Goal: Task Accomplishment & Management: Use online tool/utility

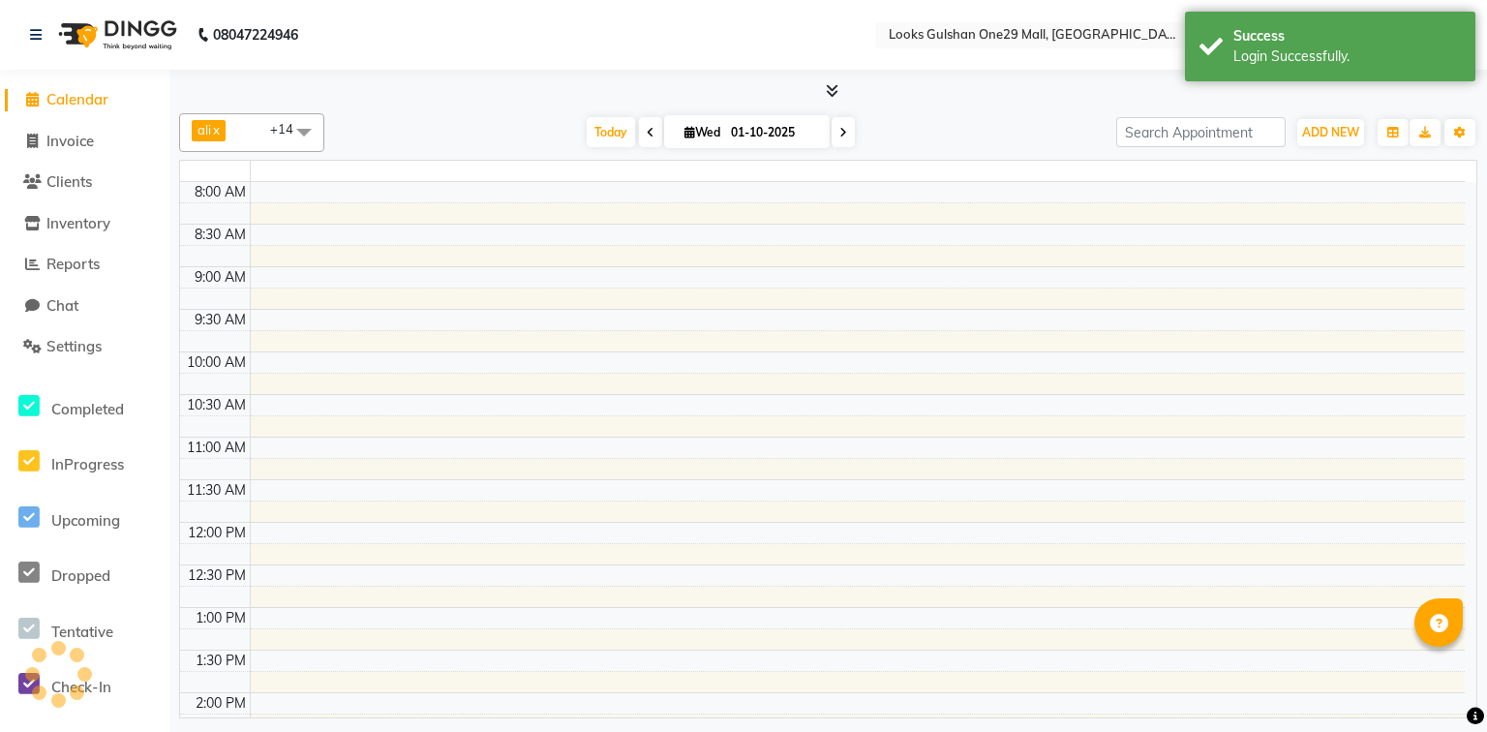
select select "en"
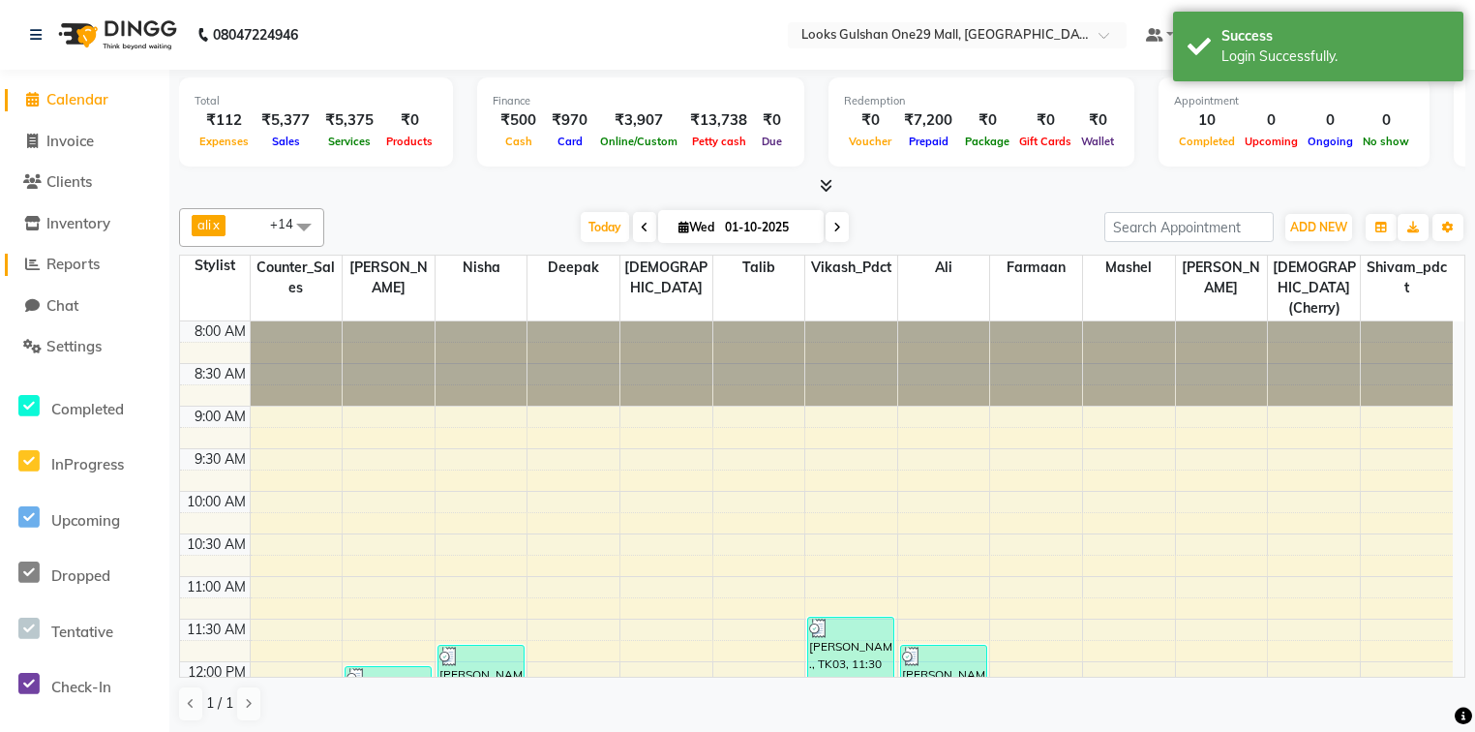
click at [105, 269] on link "Reports" at bounding box center [85, 265] width 160 height 22
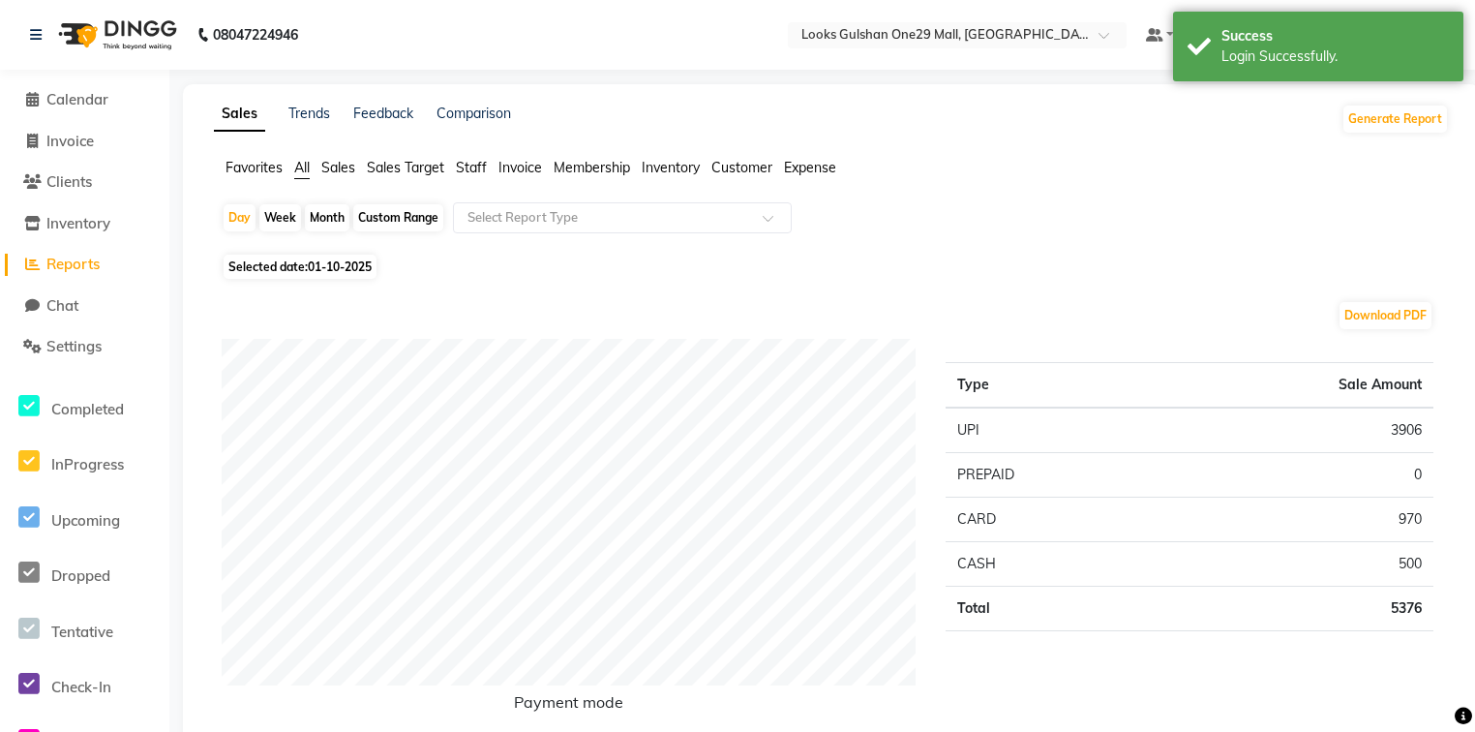
click at [586, 172] on span "Membership" at bounding box center [592, 167] width 76 height 17
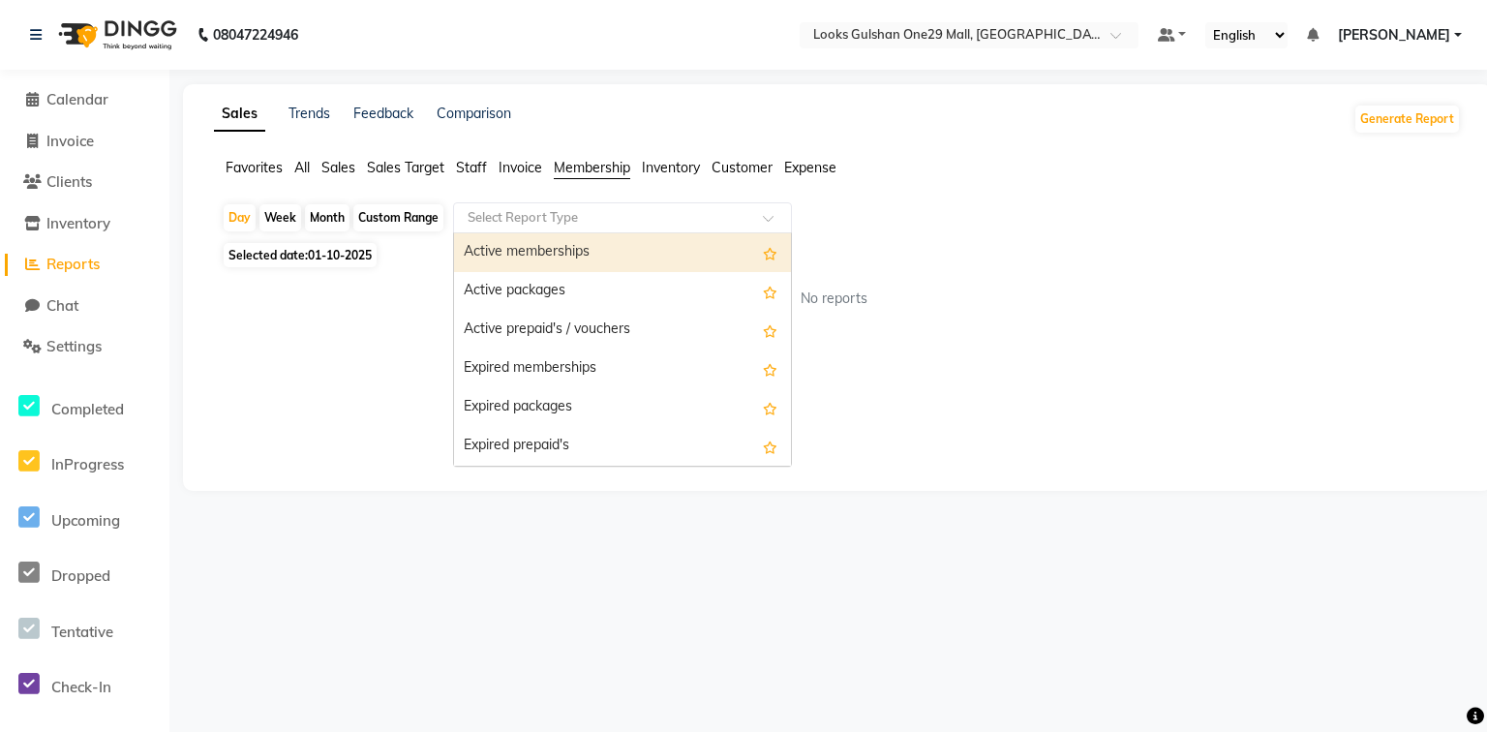
click at [591, 212] on input "text" at bounding box center [603, 217] width 279 height 19
click at [622, 264] on div "Active memberships" at bounding box center [622, 252] width 337 height 39
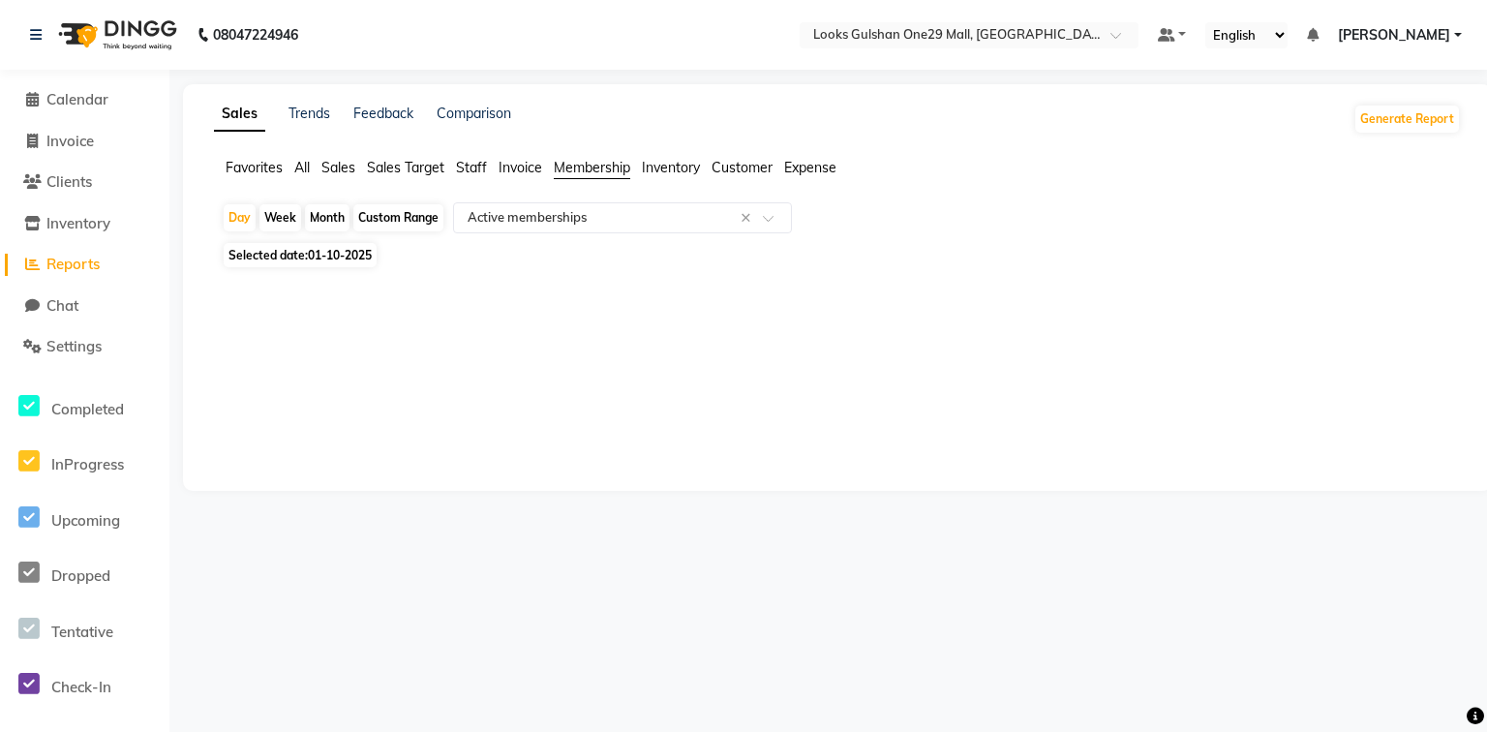
click at [426, 227] on div "Custom Range" at bounding box center [398, 217] width 90 height 27
select select "10"
select select "2025"
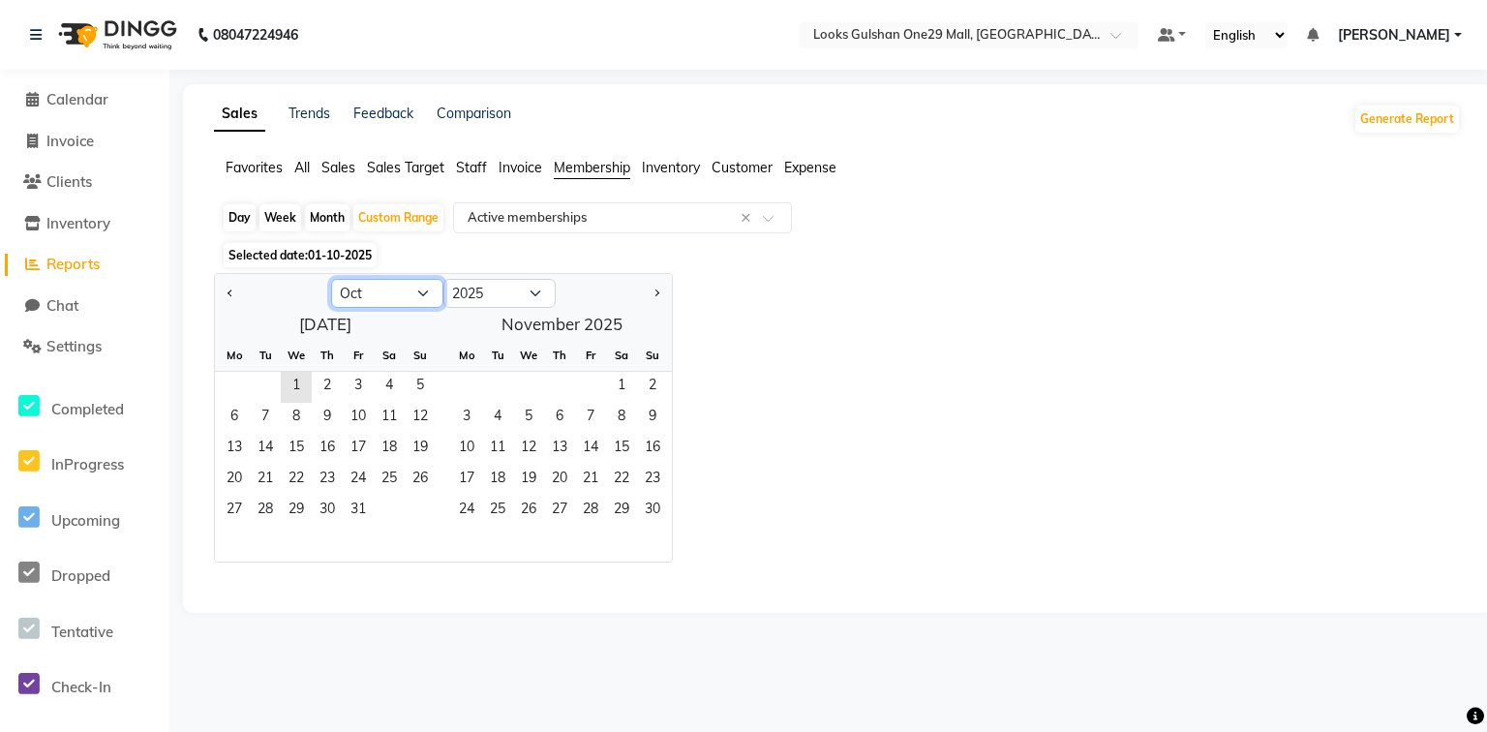
click at [420, 290] on select "Jan Feb Mar Apr May Jun [DATE] Aug Sep Oct Nov Dec" at bounding box center [387, 293] width 112 height 29
select select "9"
click at [331, 279] on select "Jan Feb Mar Apr May Jun [DATE] Aug Sep Oct Nov Dec" at bounding box center [387, 293] width 112 height 29
click at [244, 383] on span "1" at bounding box center [234, 387] width 31 height 31
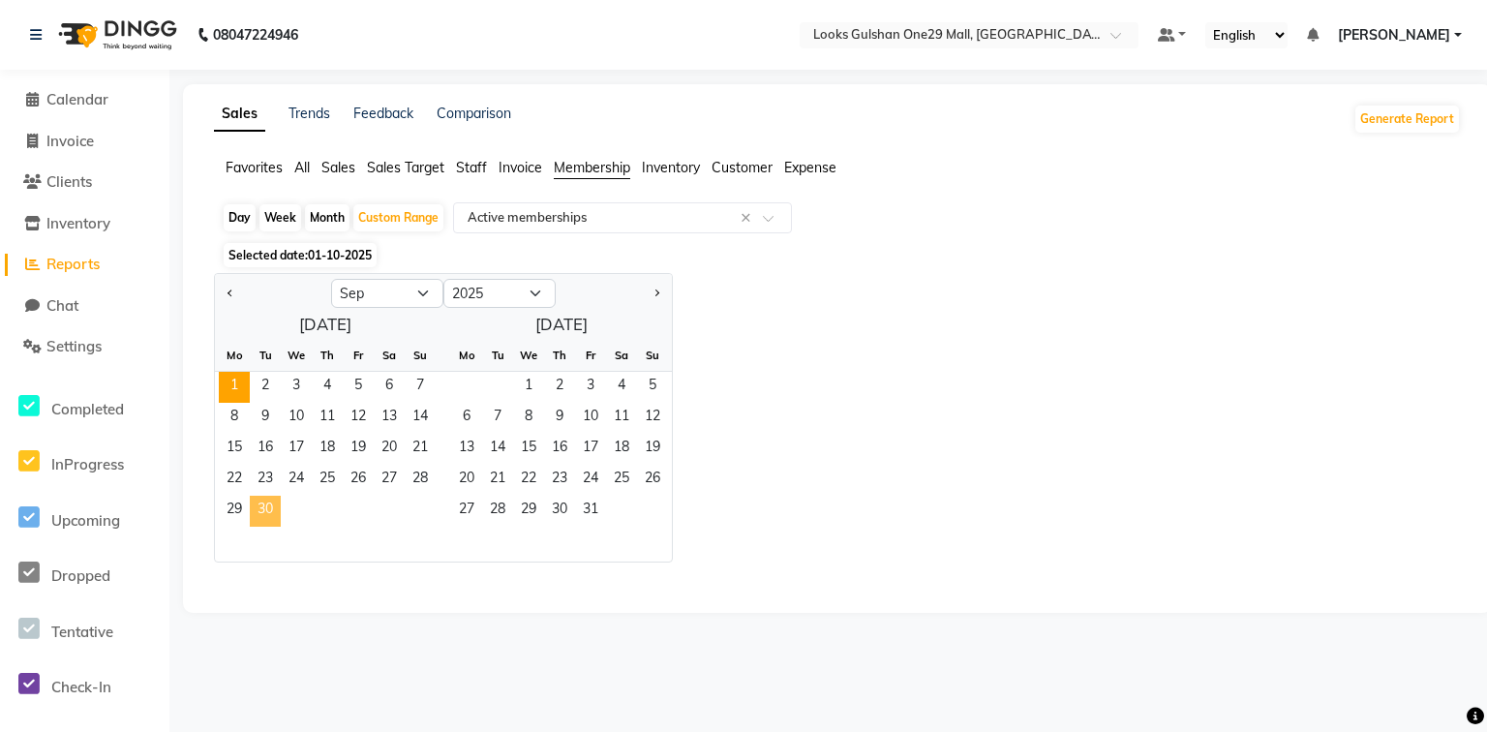
click at [274, 498] on span "30" at bounding box center [265, 511] width 31 height 31
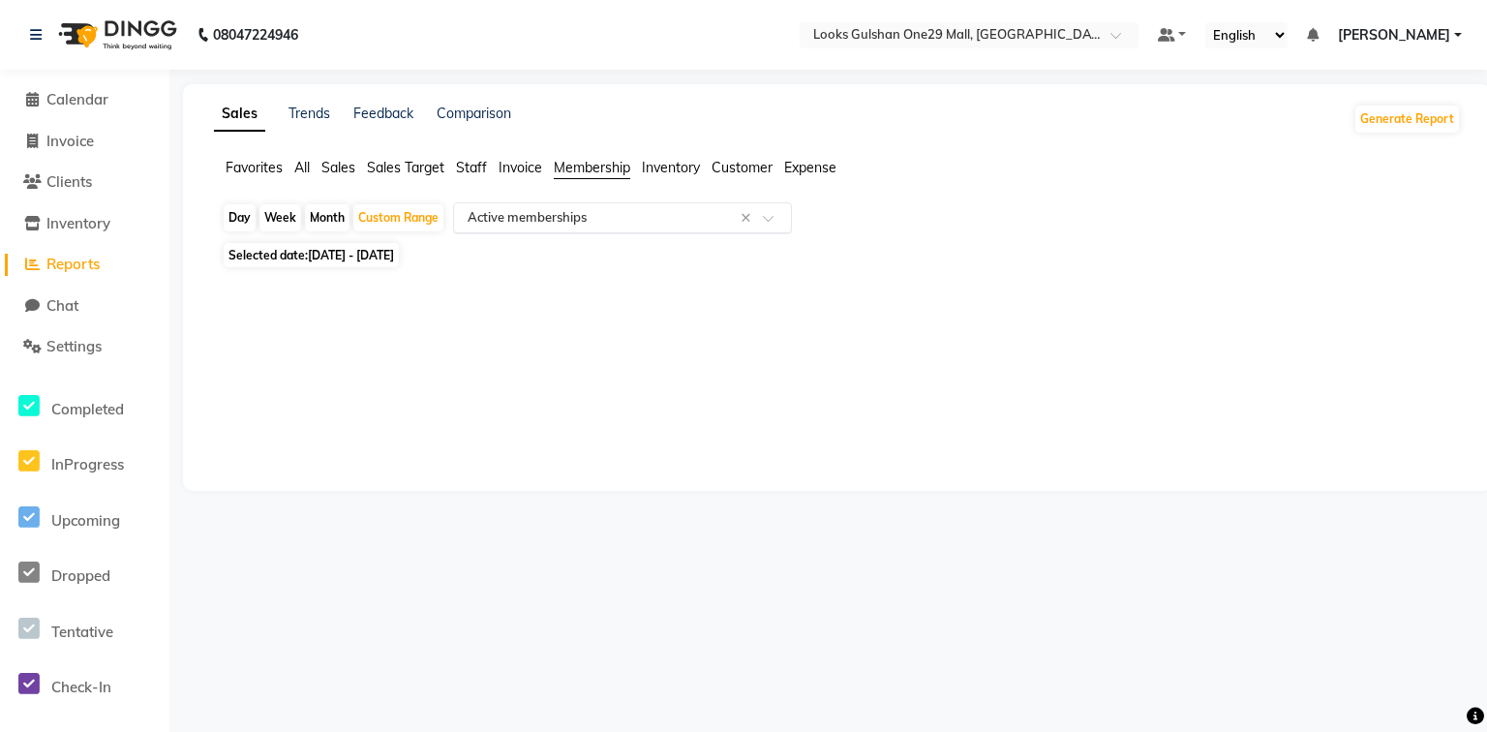
click at [592, 217] on input "text" at bounding box center [603, 217] width 279 height 19
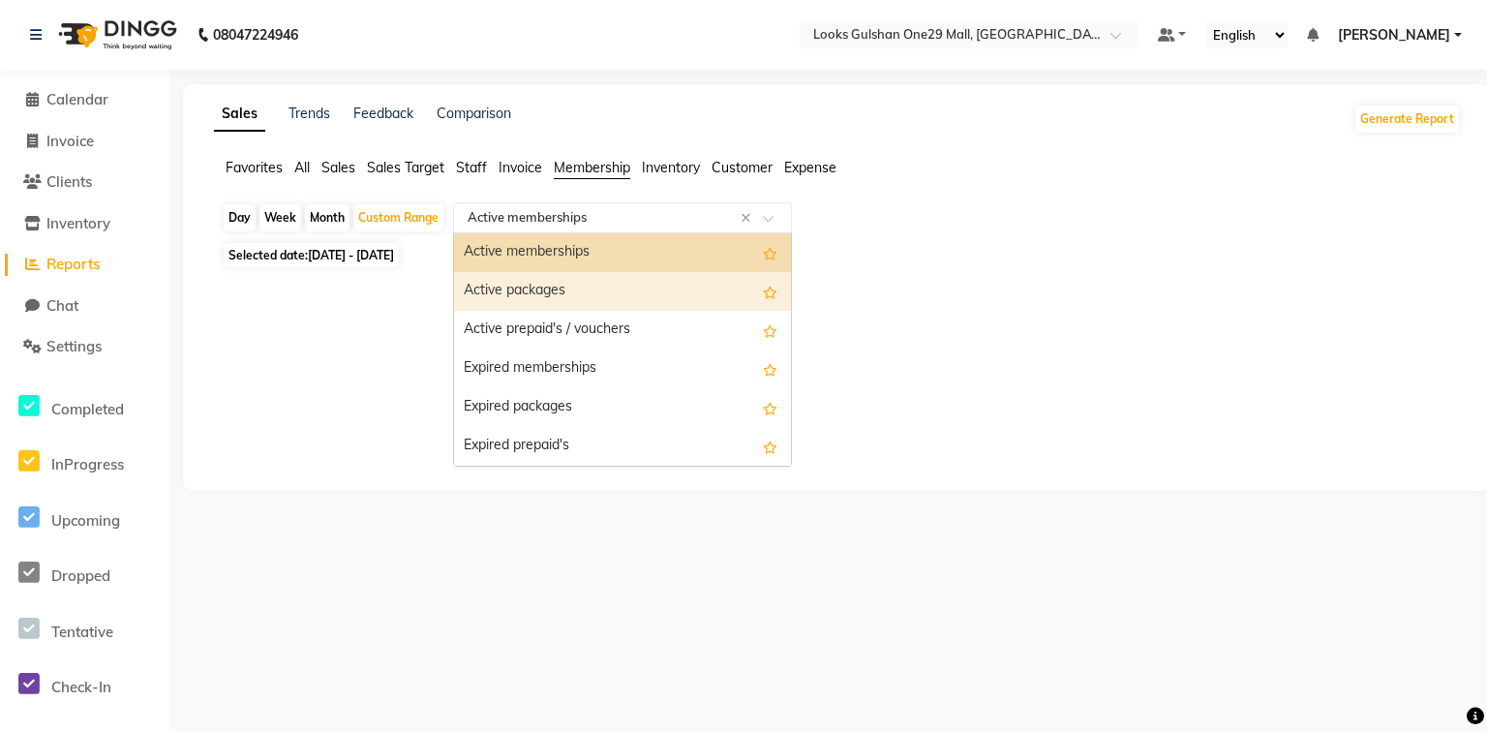
click at [595, 290] on div "Active packages" at bounding box center [622, 291] width 337 height 39
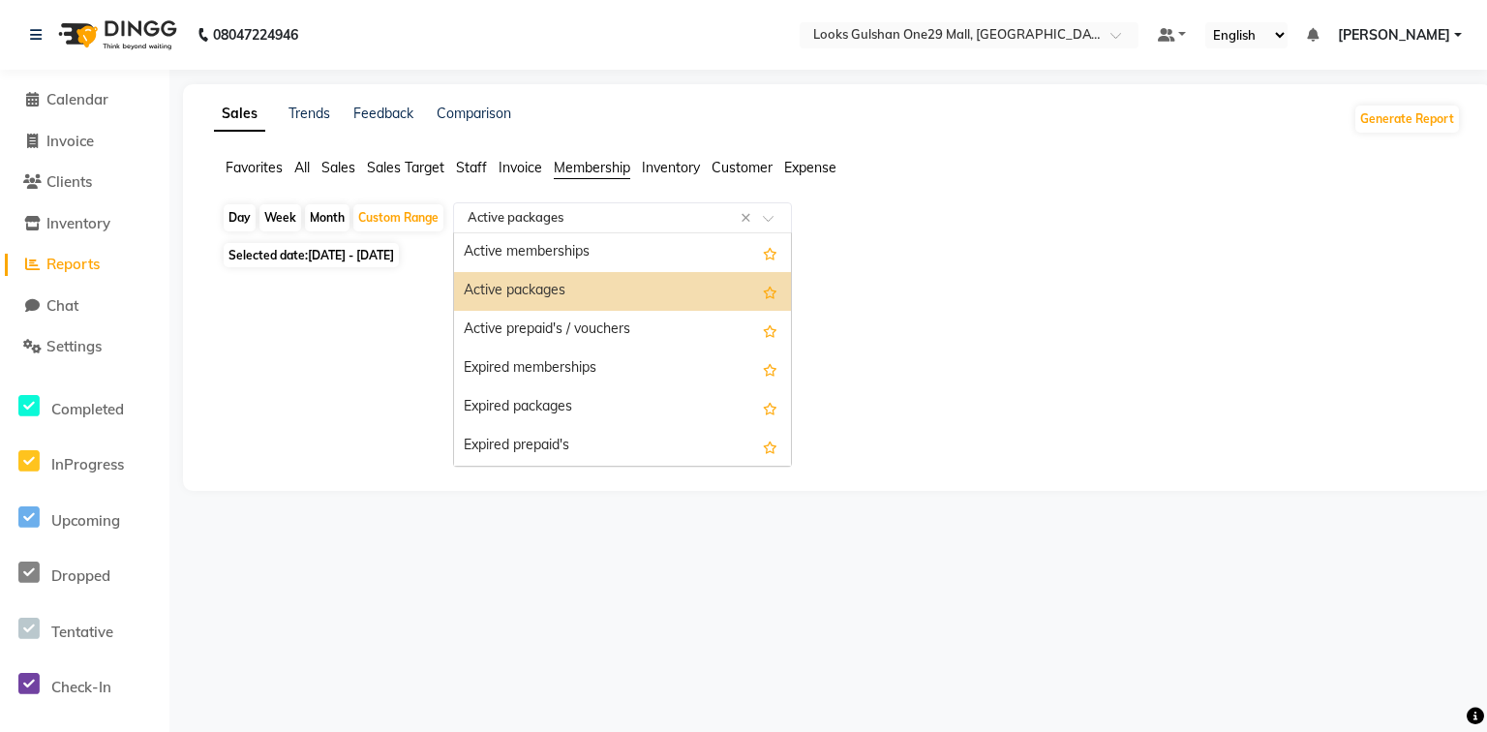
click at [601, 226] on input "text" at bounding box center [603, 217] width 279 height 19
click at [627, 374] on div "Expired memberships" at bounding box center [622, 368] width 337 height 39
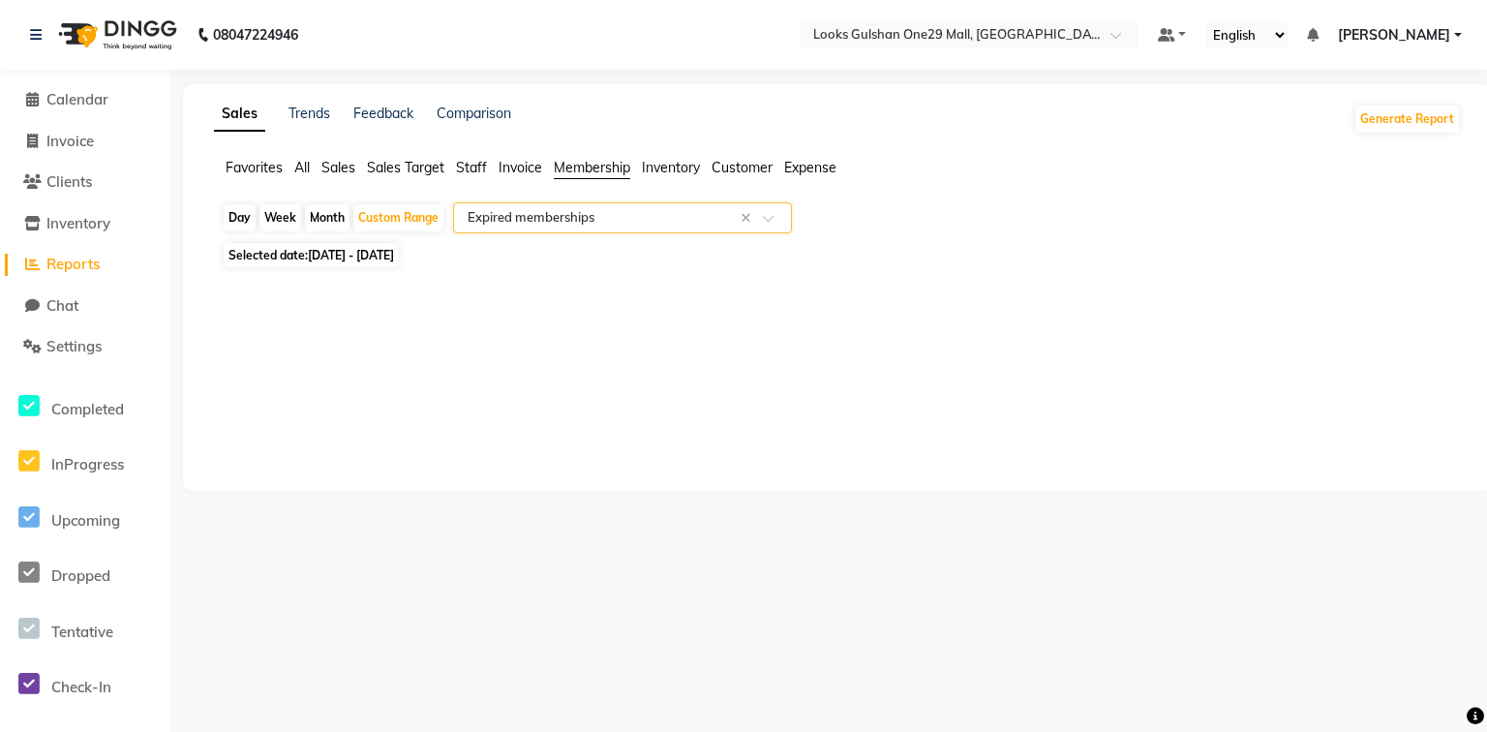
click at [597, 221] on input "text" at bounding box center [603, 217] width 279 height 19
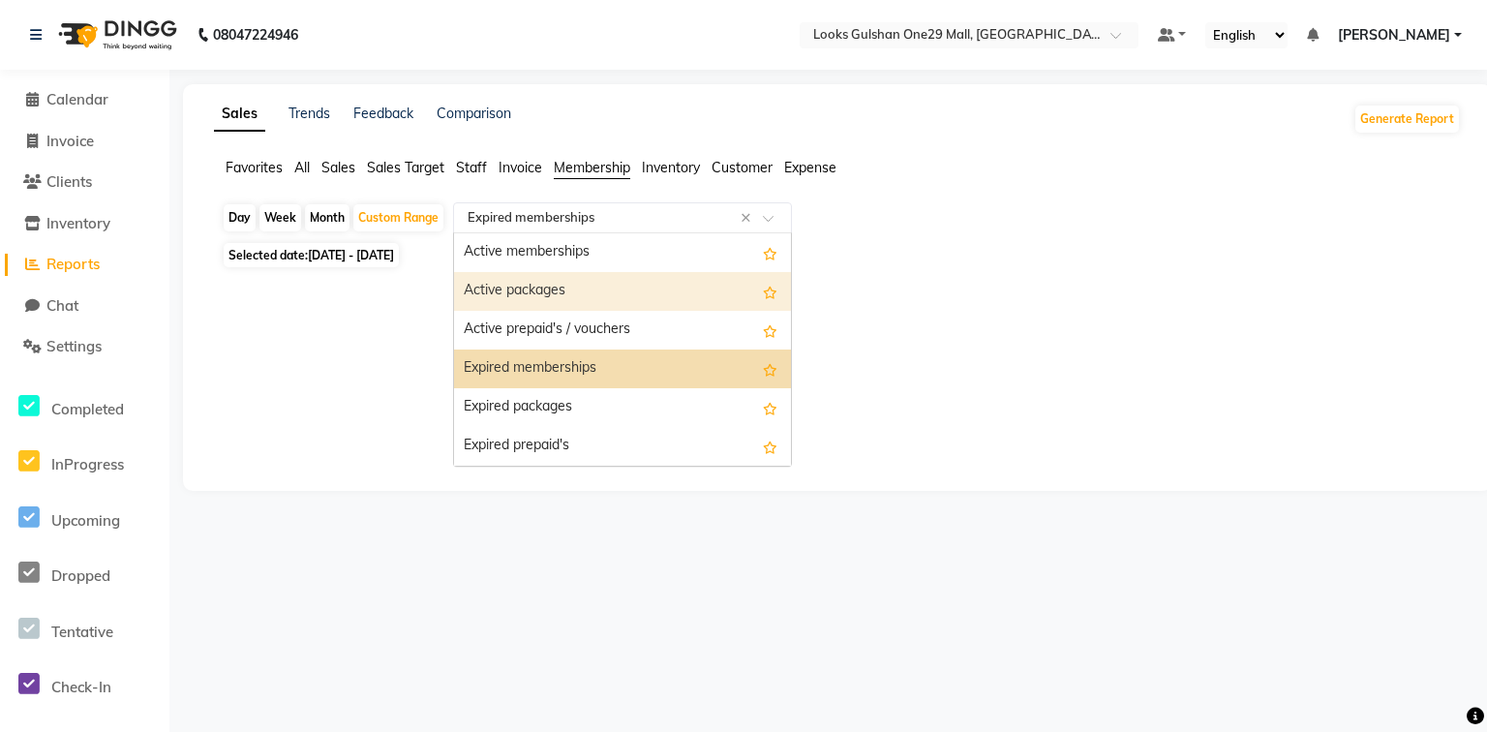
click at [545, 302] on div "Active packages" at bounding box center [622, 291] width 337 height 39
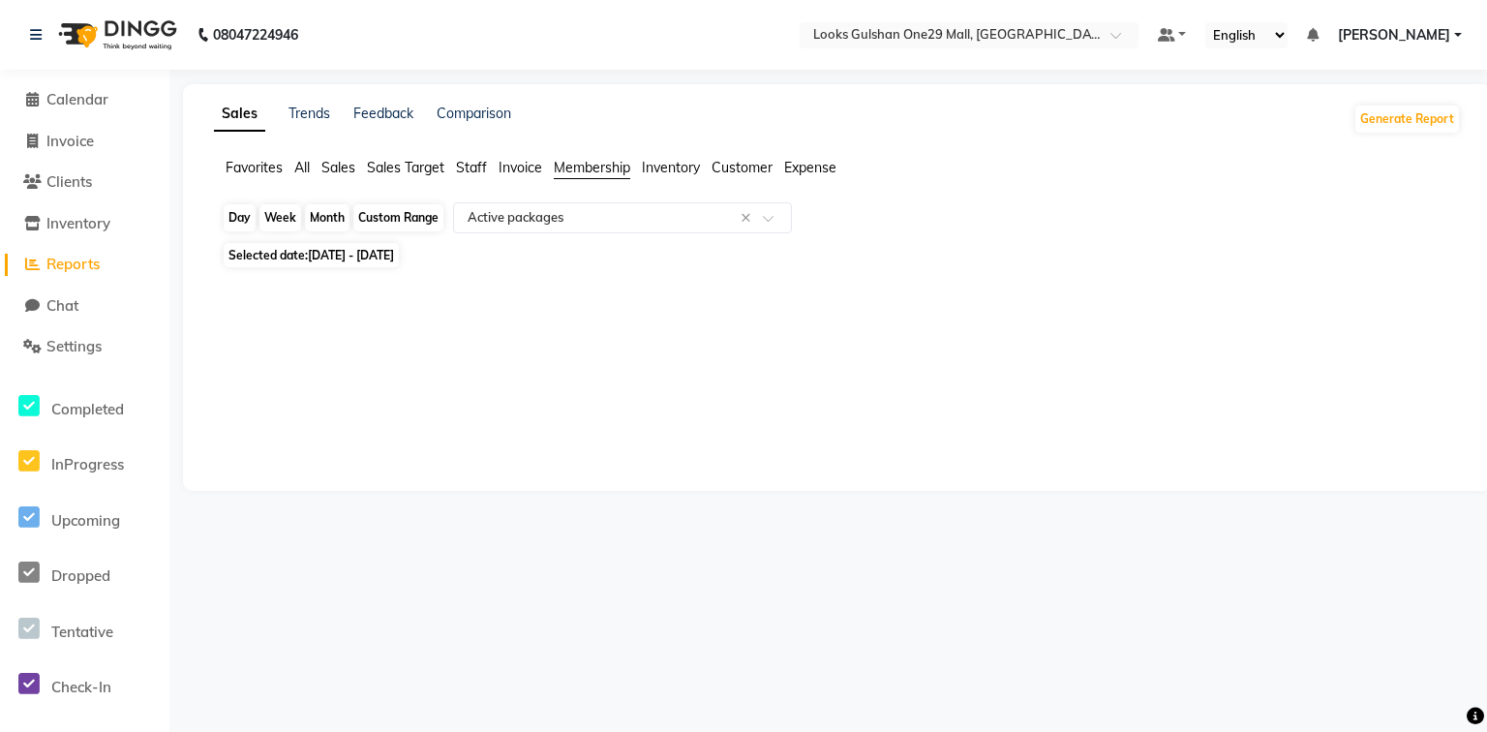
click at [408, 220] on div "Custom Range" at bounding box center [398, 217] width 90 height 27
select select "9"
select select "2025"
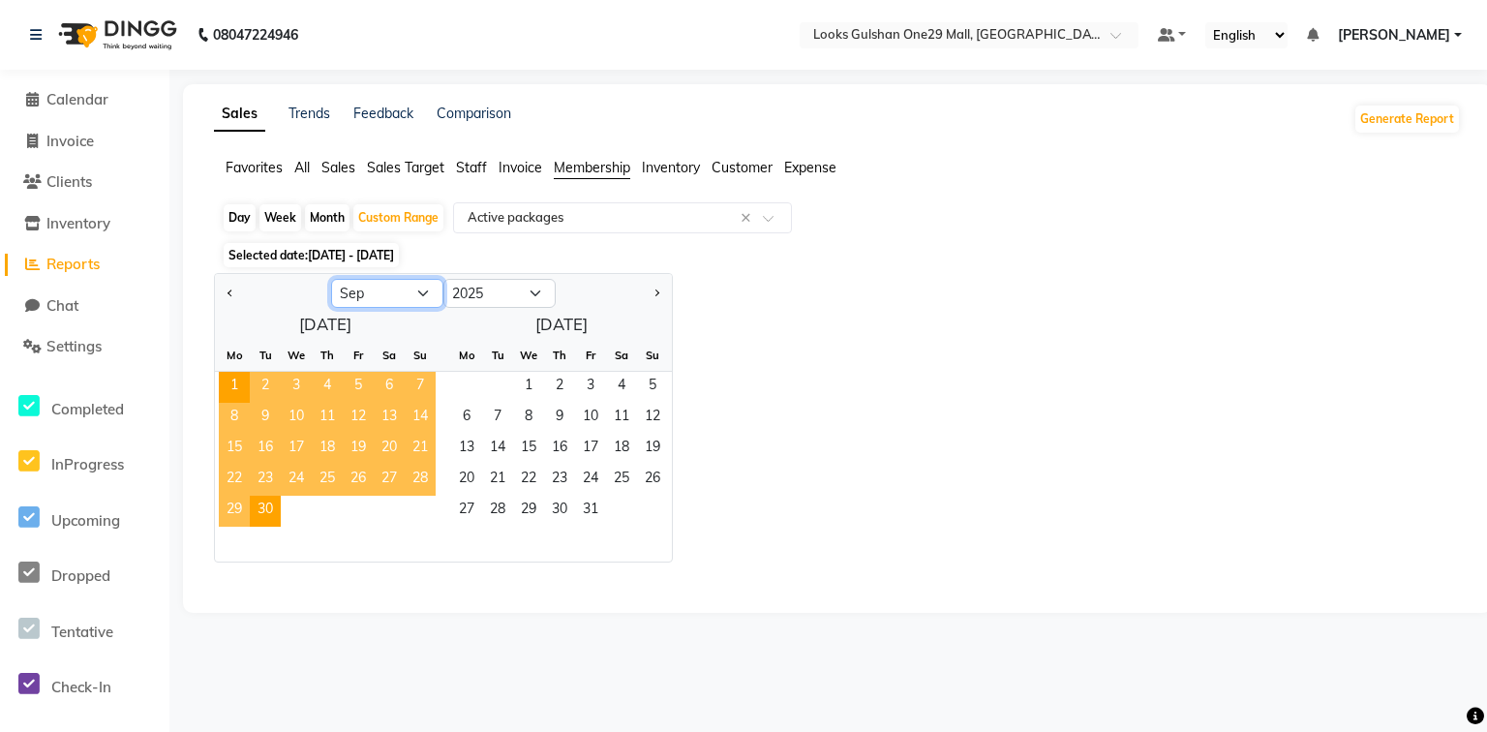
click at [417, 290] on select "Jan Feb Mar Apr May Jun [DATE] Aug Sep Oct Nov Dec" at bounding box center [387, 293] width 112 height 29
click at [331, 279] on select "Jan Feb Mar Apr May Jun [DATE] Aug Sep Oct Nov Dec" at bounding box center [387, 293] width 112 height 29
click at [239, 380] on span "1" at bounding box center [234, 387] width 31 height 31
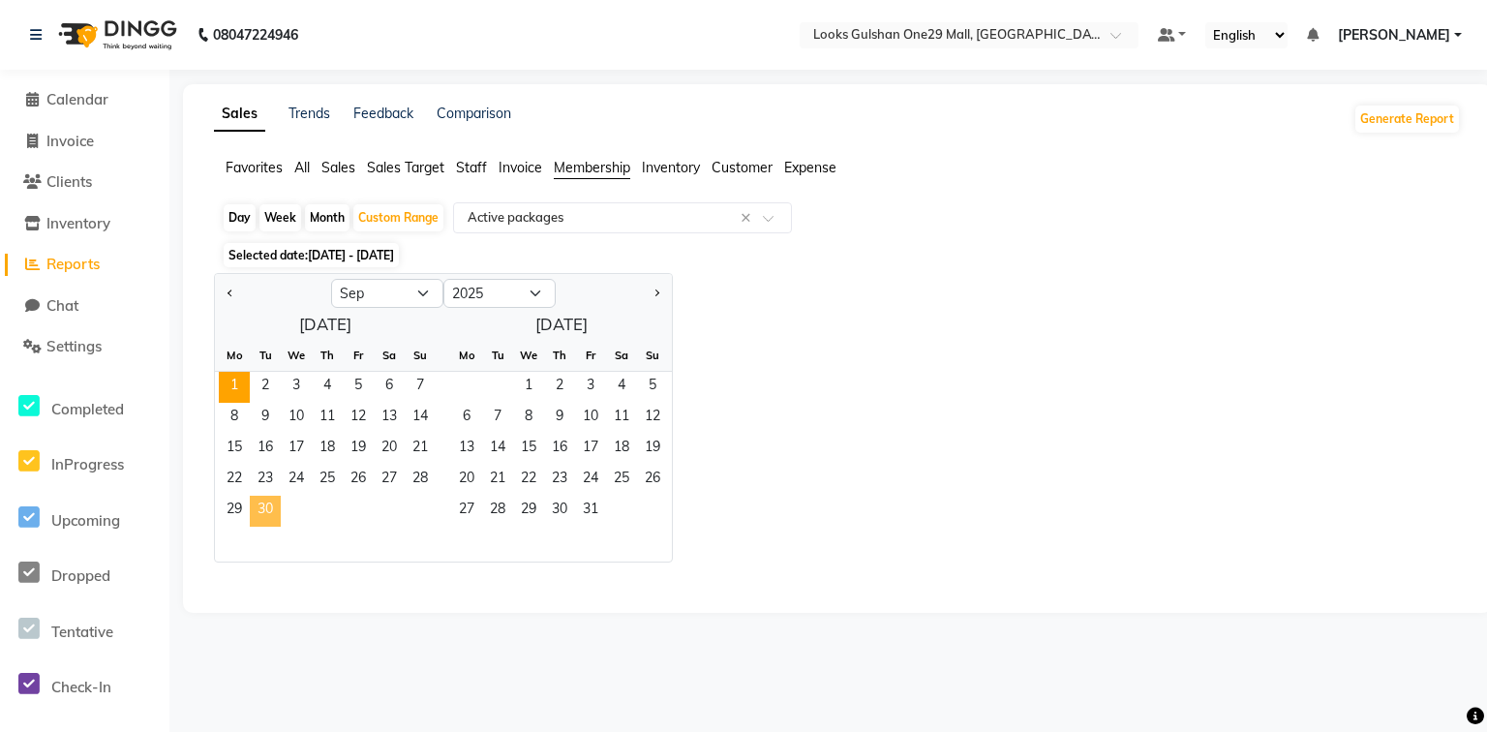
click at [276, 513] on span "30" at bounding box center [265, 511] width 31 height 31
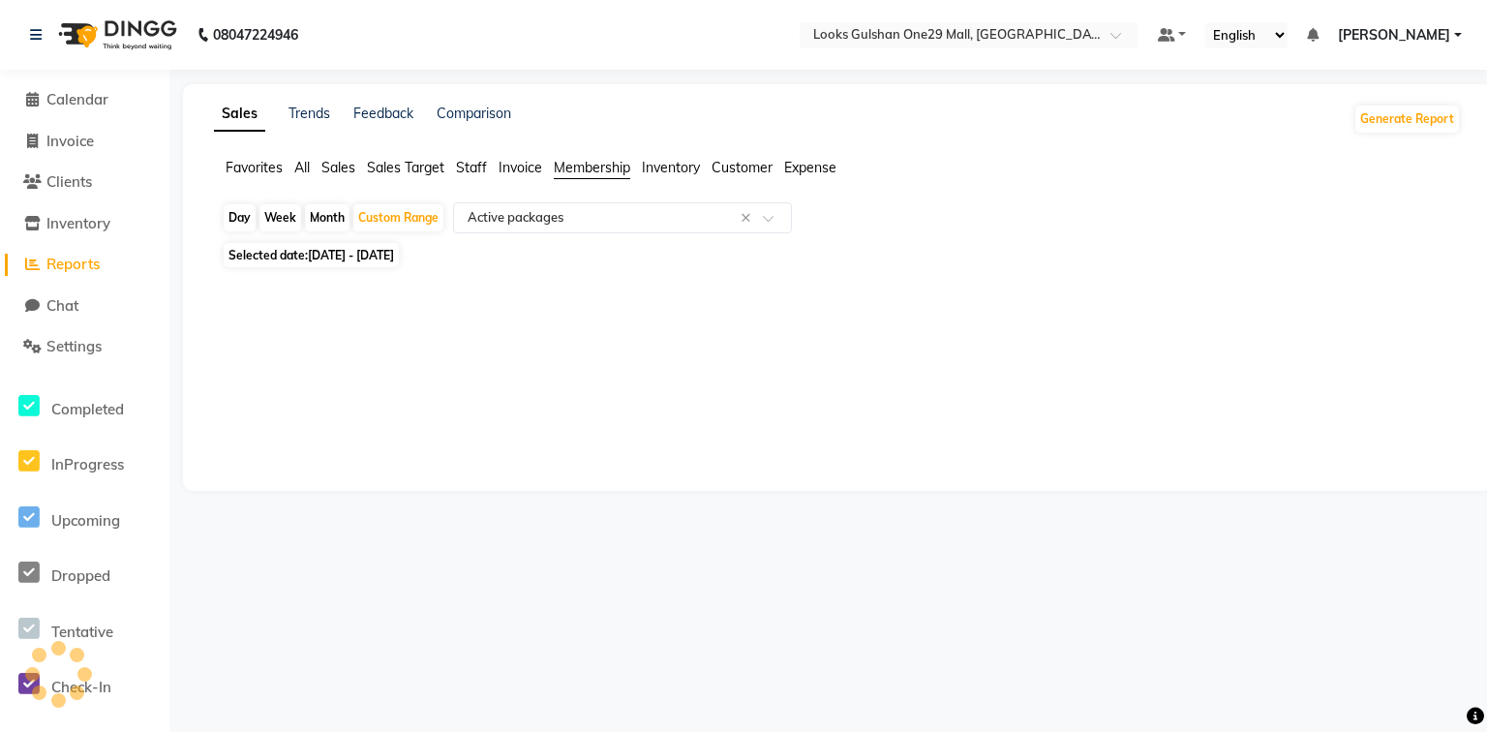
click at [125, 111] on li "Calendar" at bounding box center [84, 100] width 169 height 42
click at [108, 97] on span "Calendar" at bounding box center [77, 99] width 62 height 18
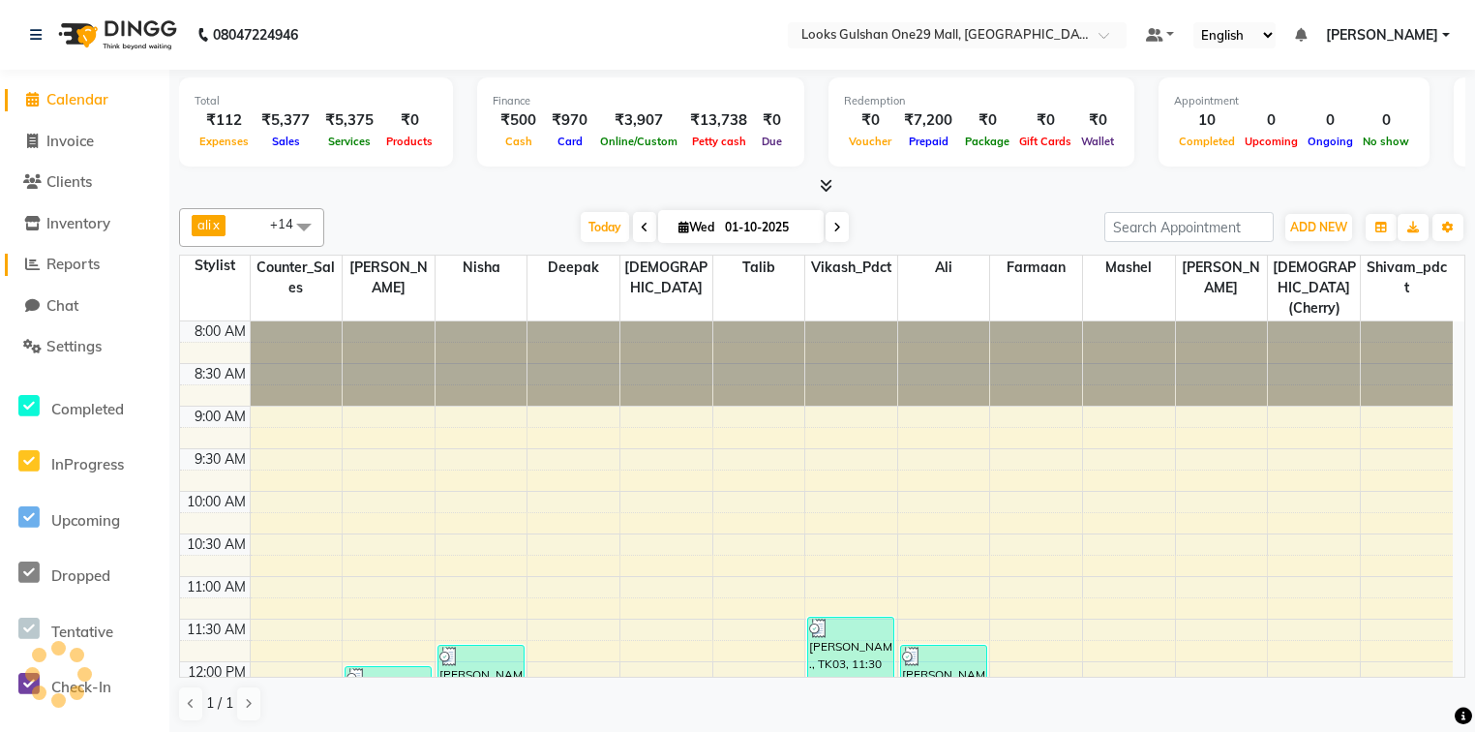
scroll to position [677, 0]
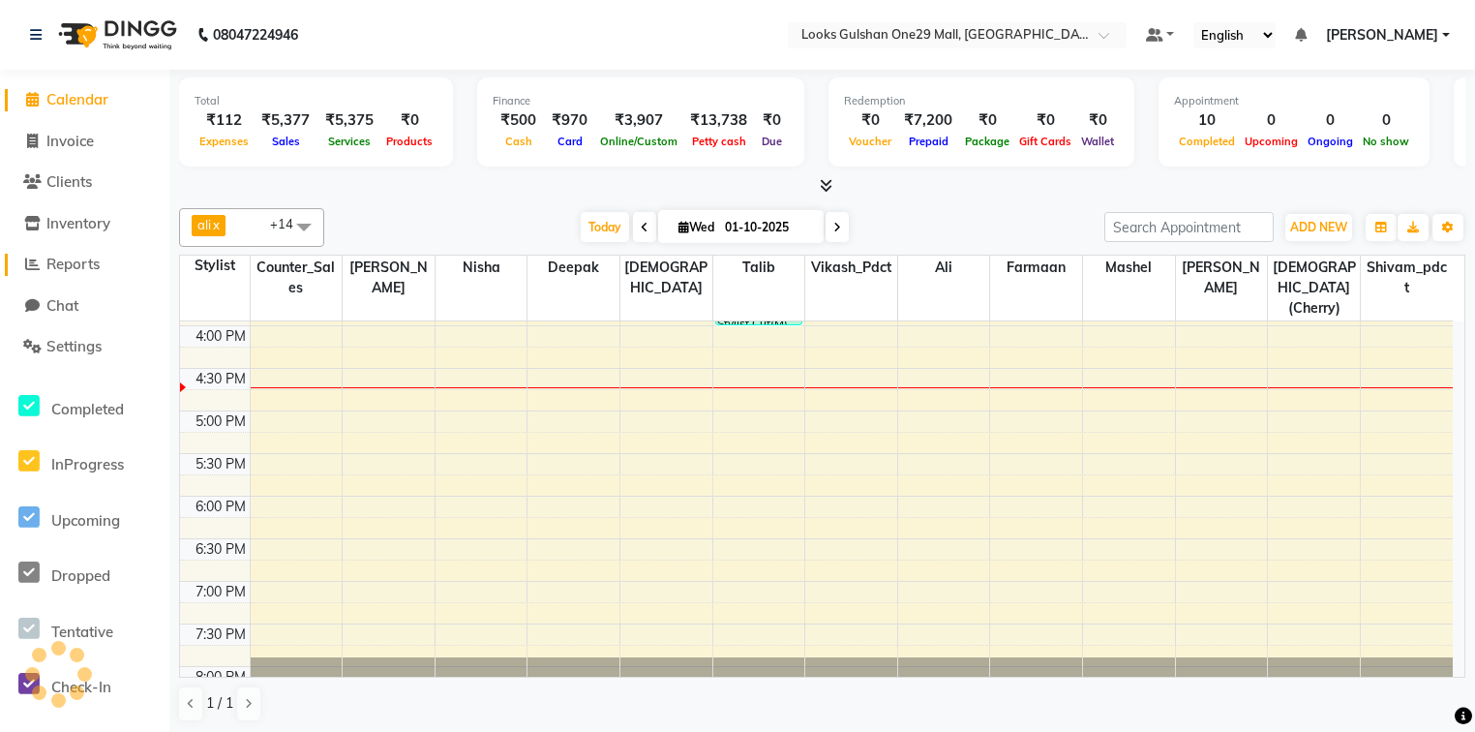
click at [80, 267] on span "Reports" at bounding box center [72, 264] width 53 height 18
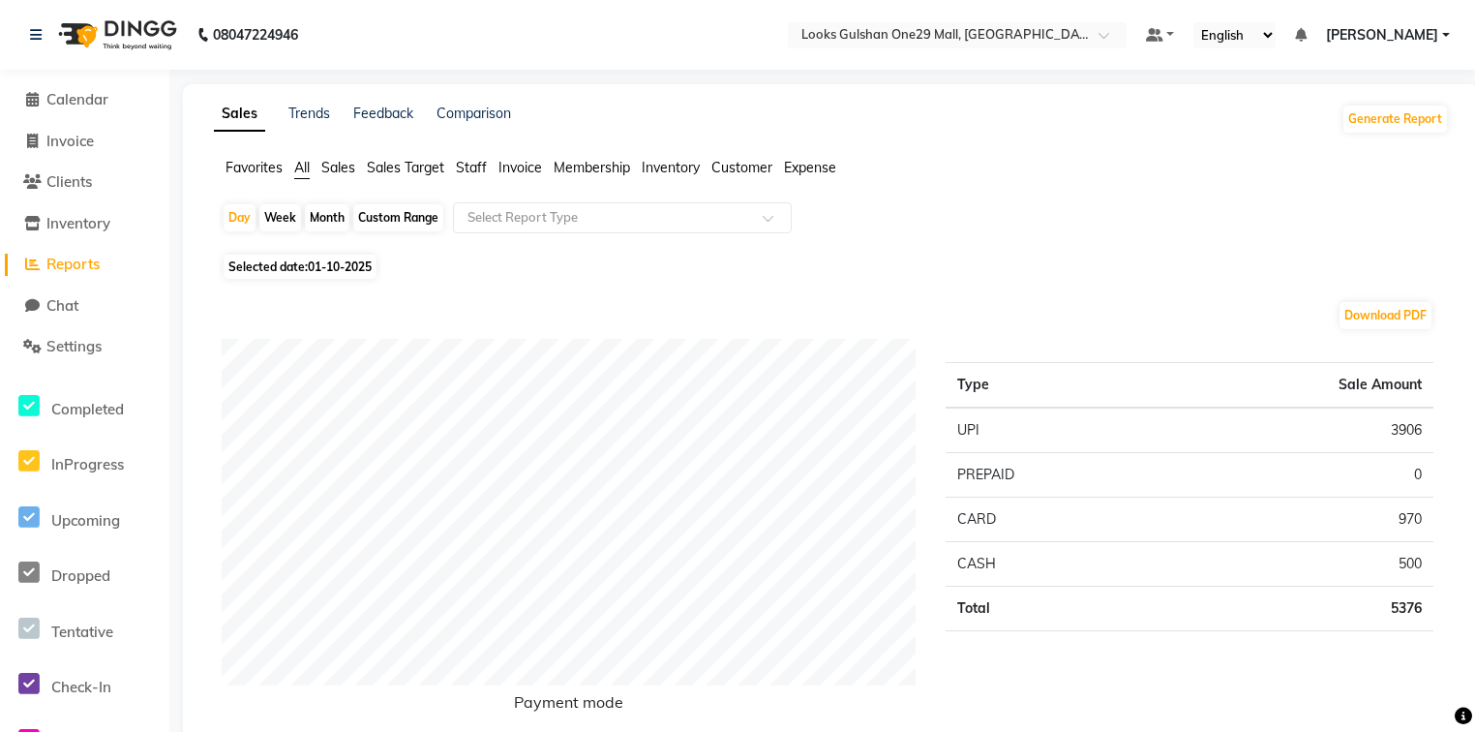
click at [569, 172] on span "Membership" at bounding box center [592, 167] width 76 height 17
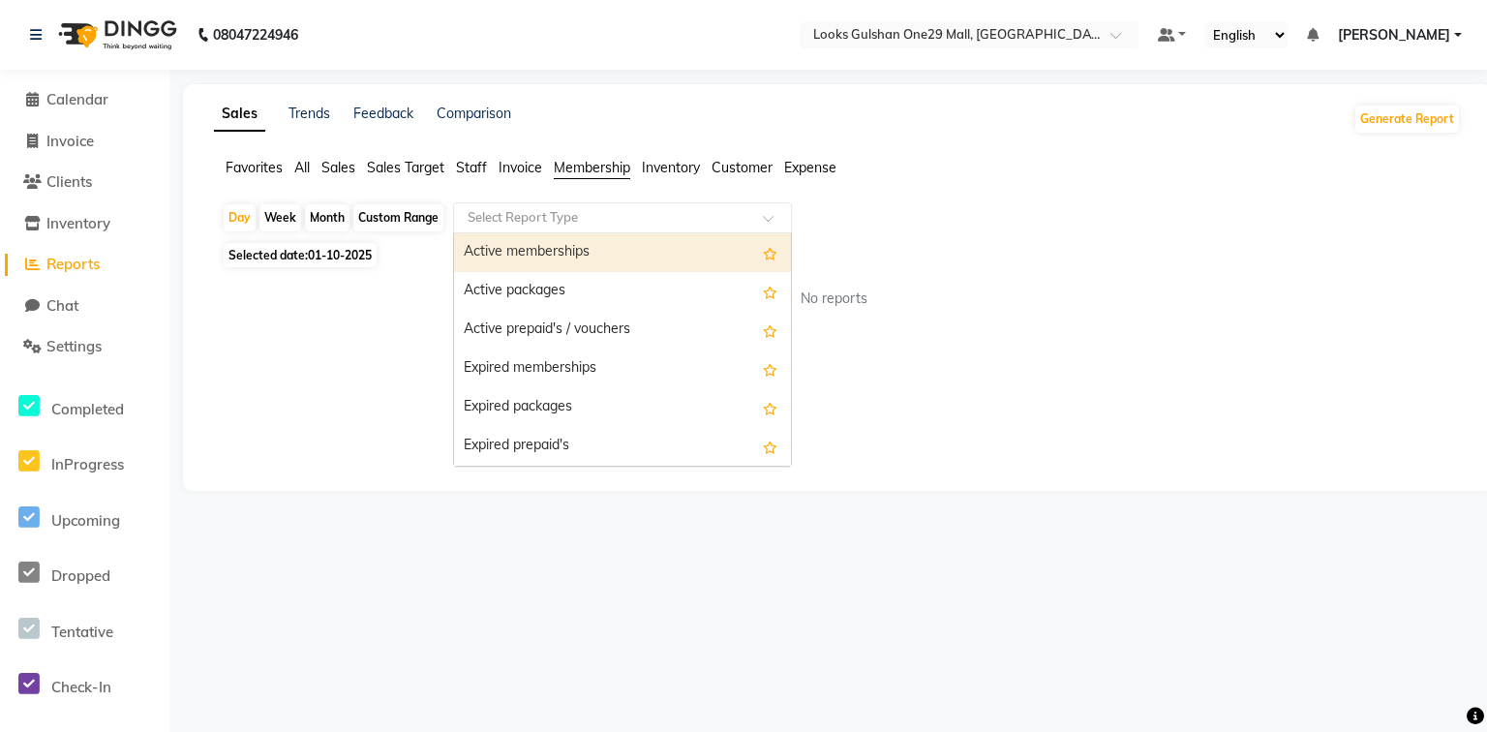
click at [586, 226] on input "text" at bounding box center [603, 217] width 279 height 19
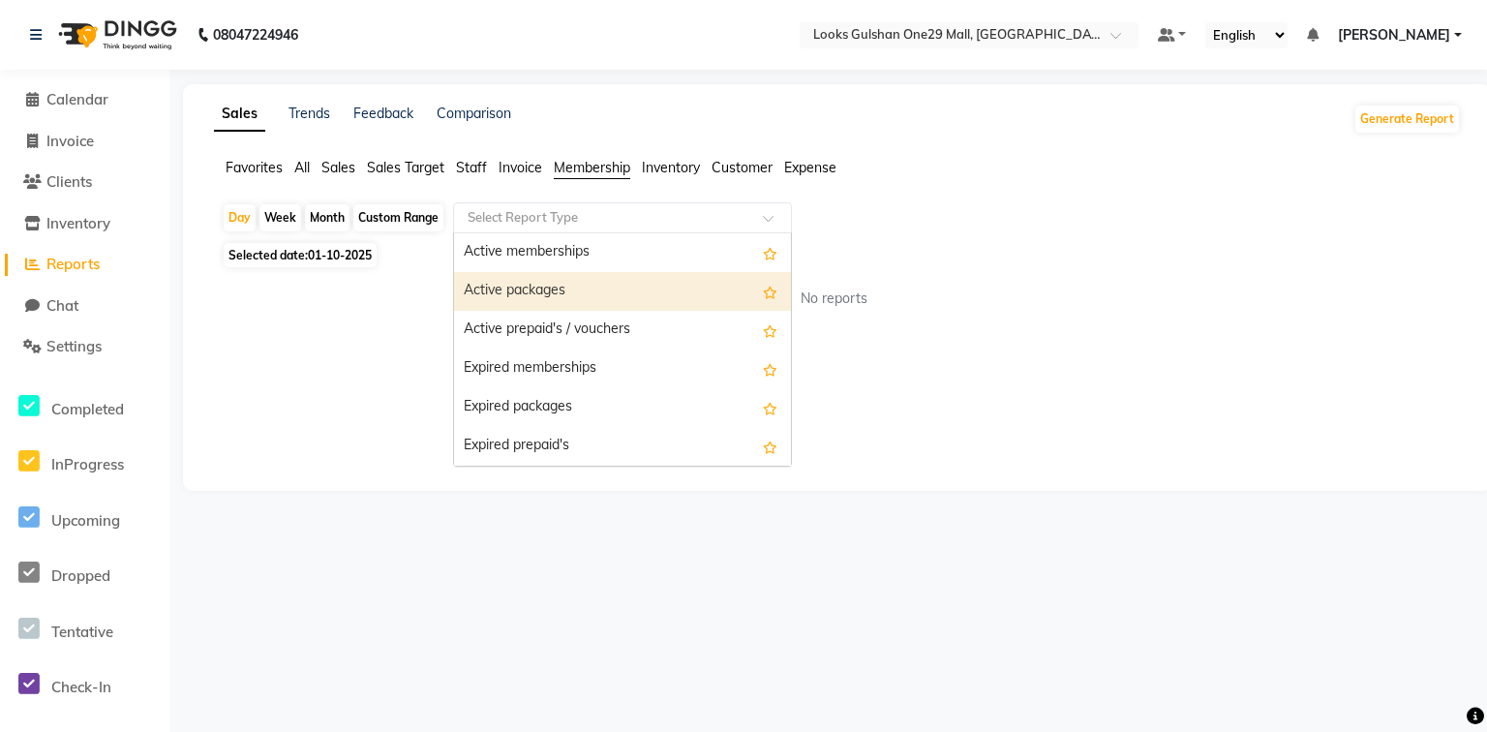
click at [589, 287] on div "Active packages" at bounding box center [622, 291] width 337 height 39
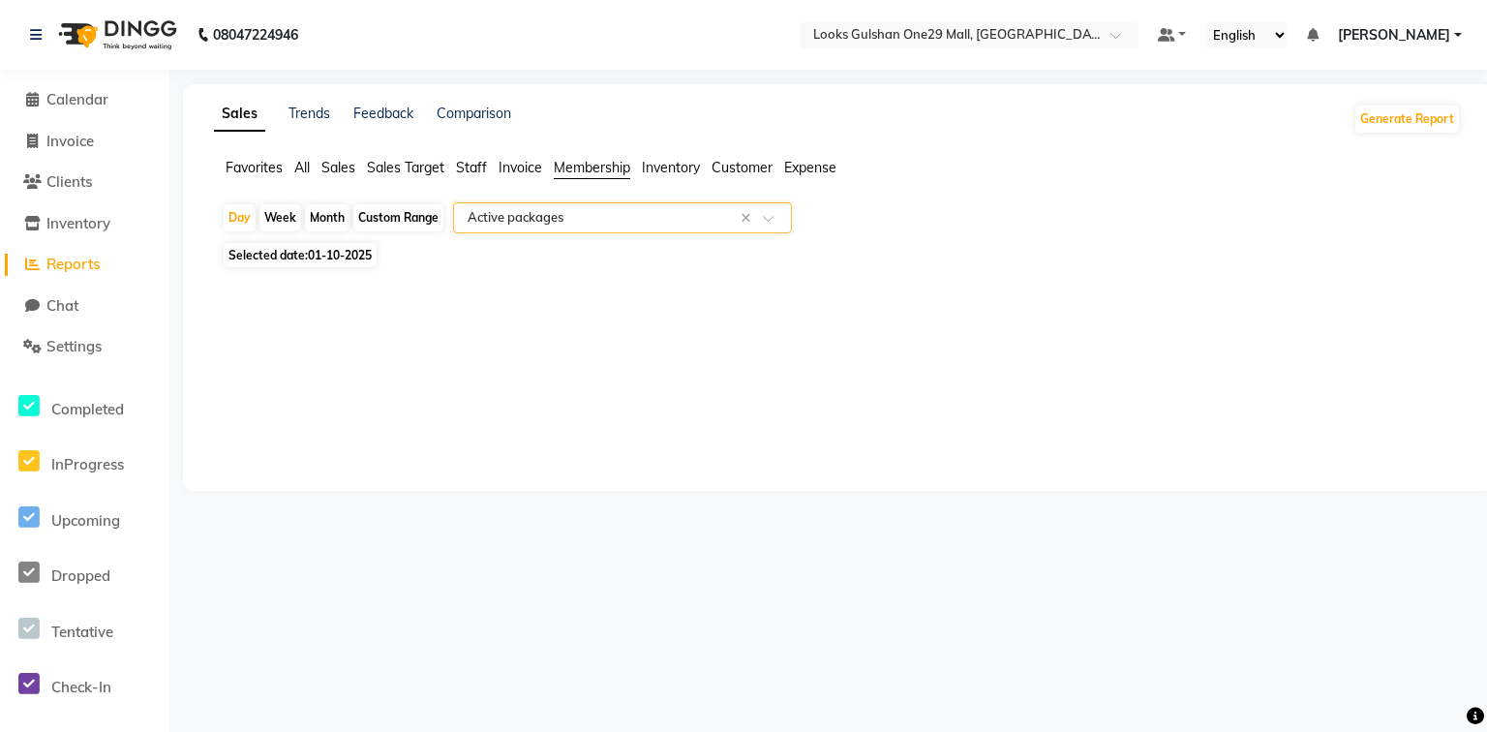
click at [640, 219] on input "text" at bounding box center [603, 217] width 279 height 19
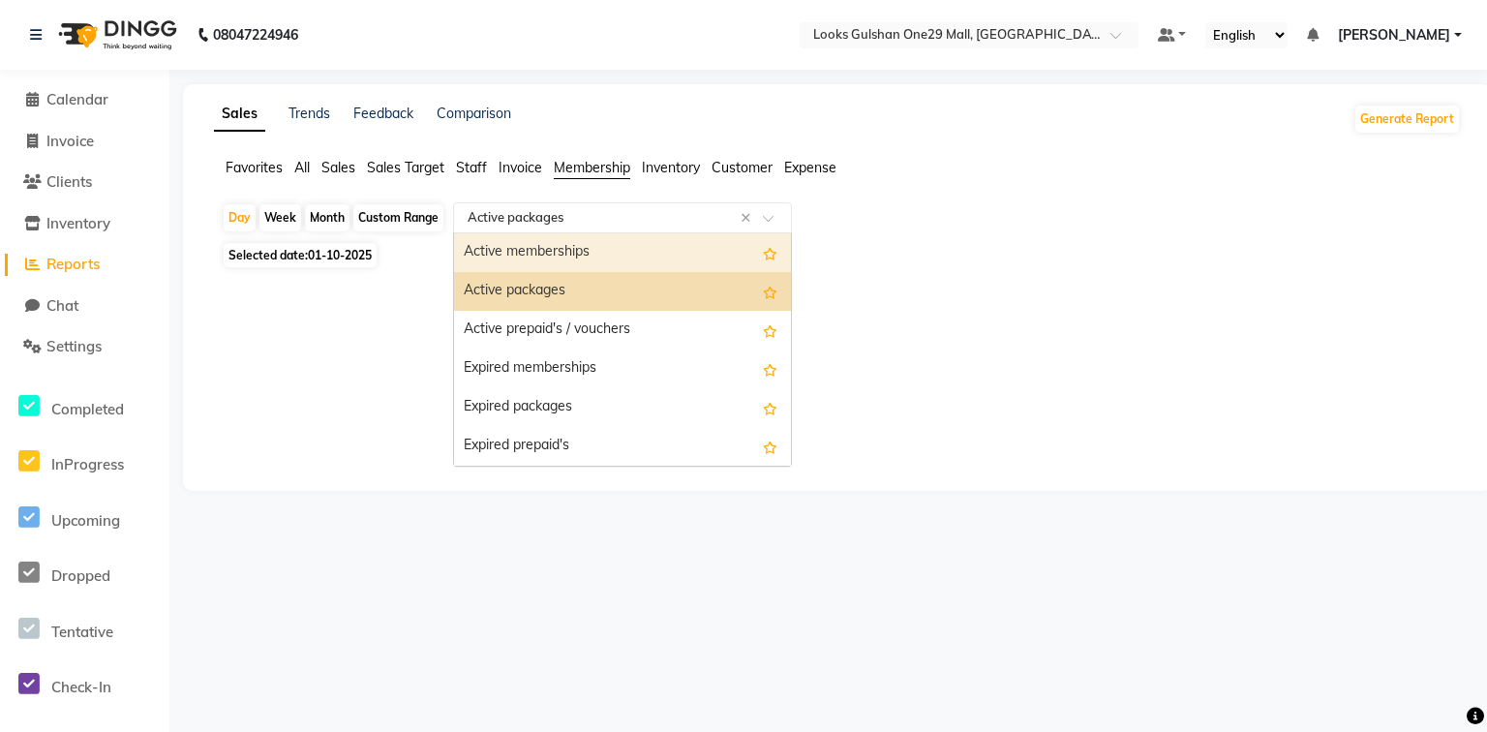
click at [602, 259] on div "Active memberships" at bounding box center [622, 252] width 337 height 39
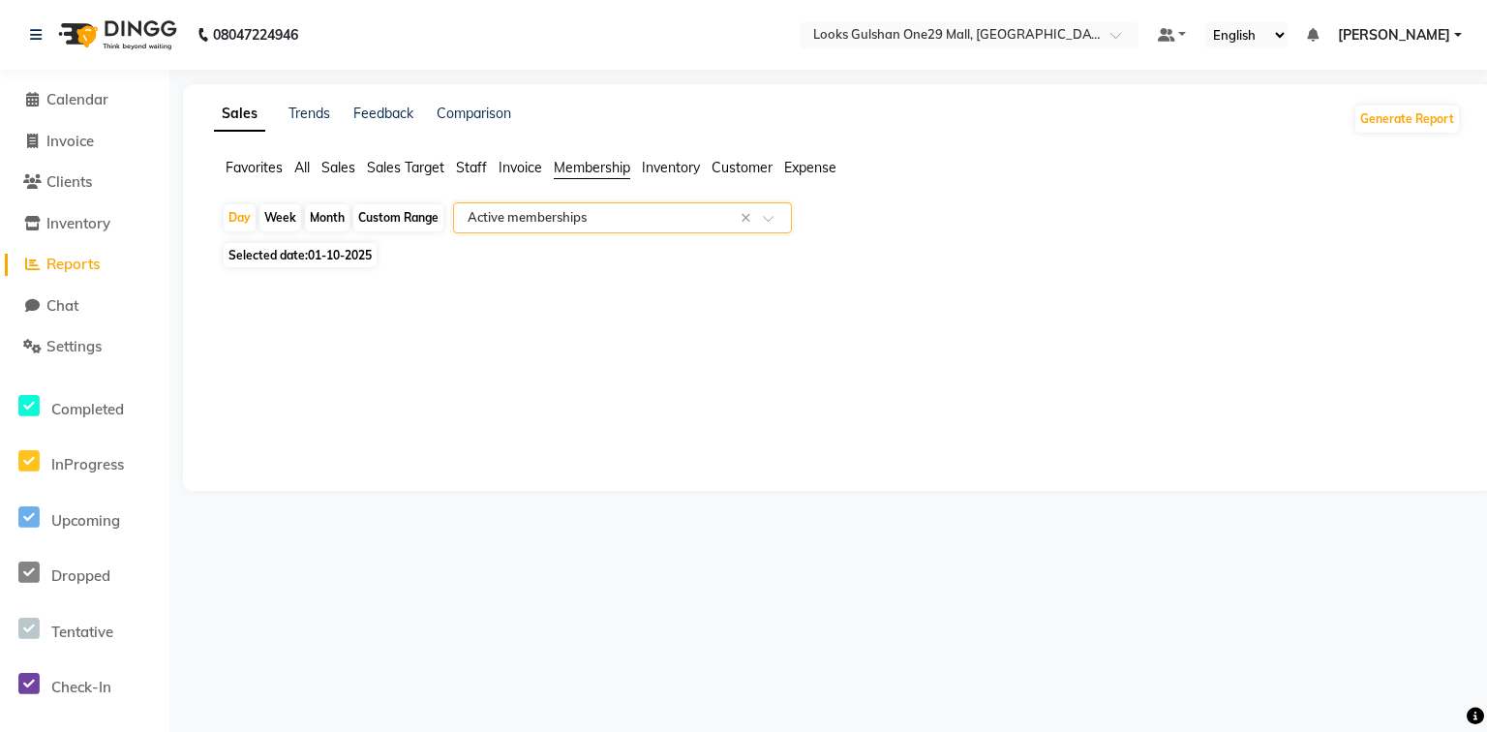
click at [618, 228] on div "Select Report Type × Active memberships ×" at bounding box center [622, 217] width 339 height 31
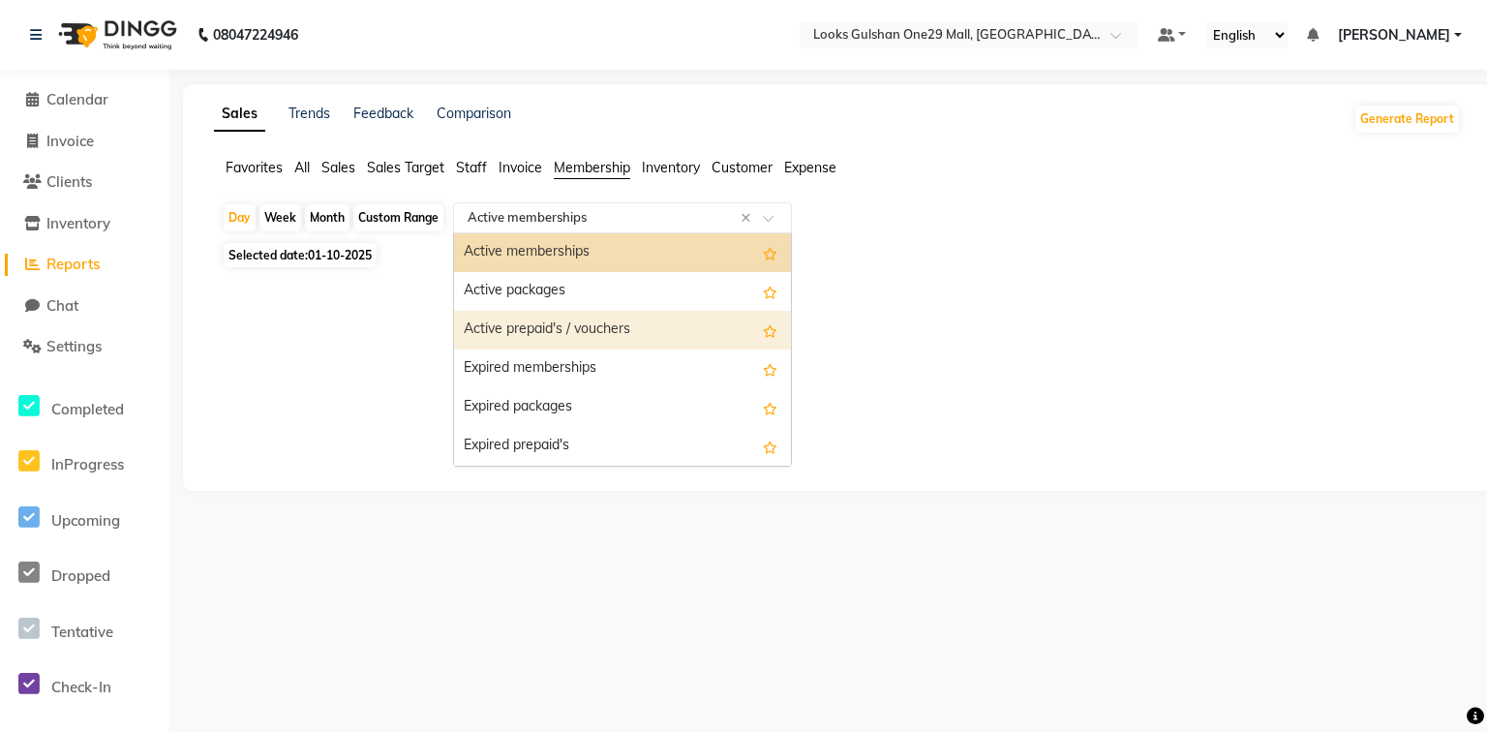
click at [608, 337] on div "Active prepaid's / vouchers" at bounding box center [622, 330] width 337 height 39
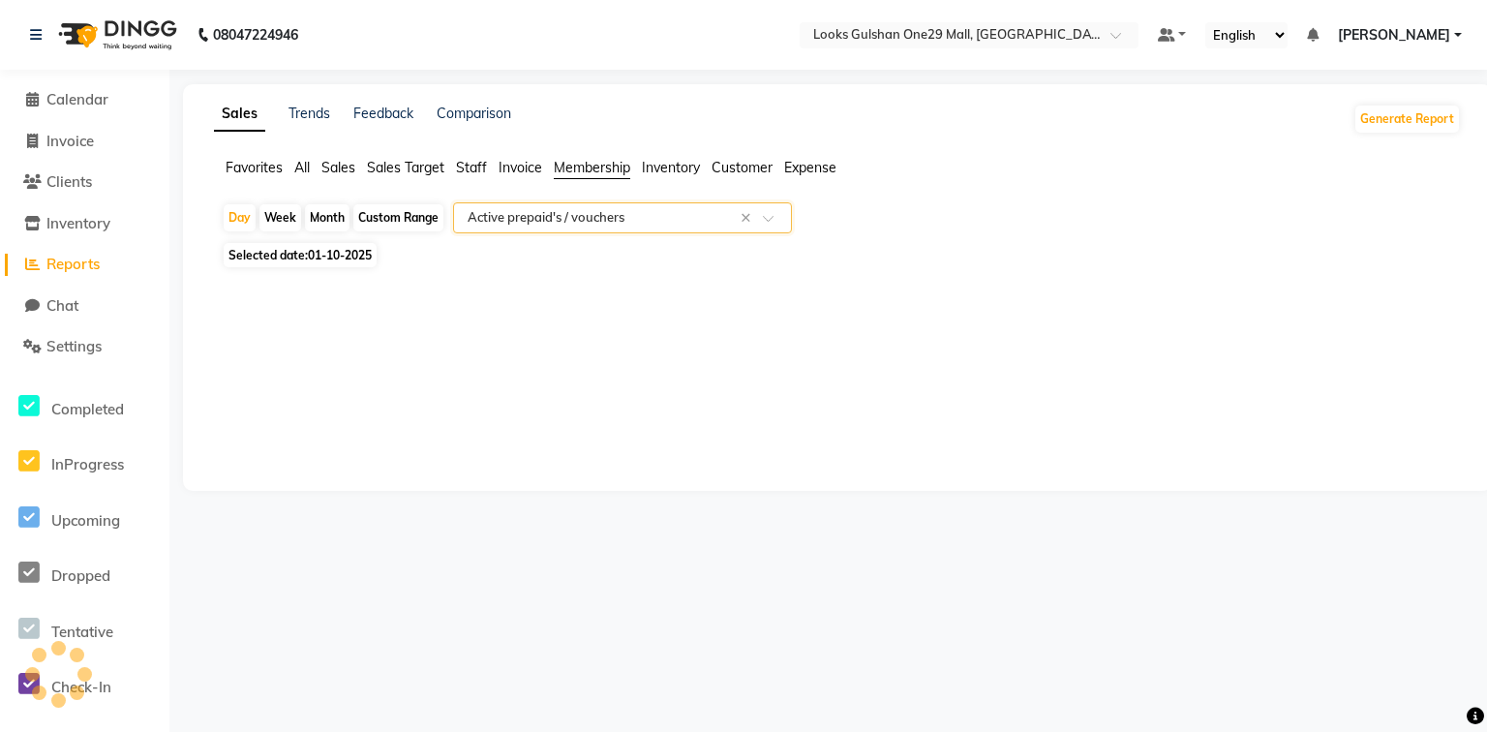
select select "full_report"
select select "csv"
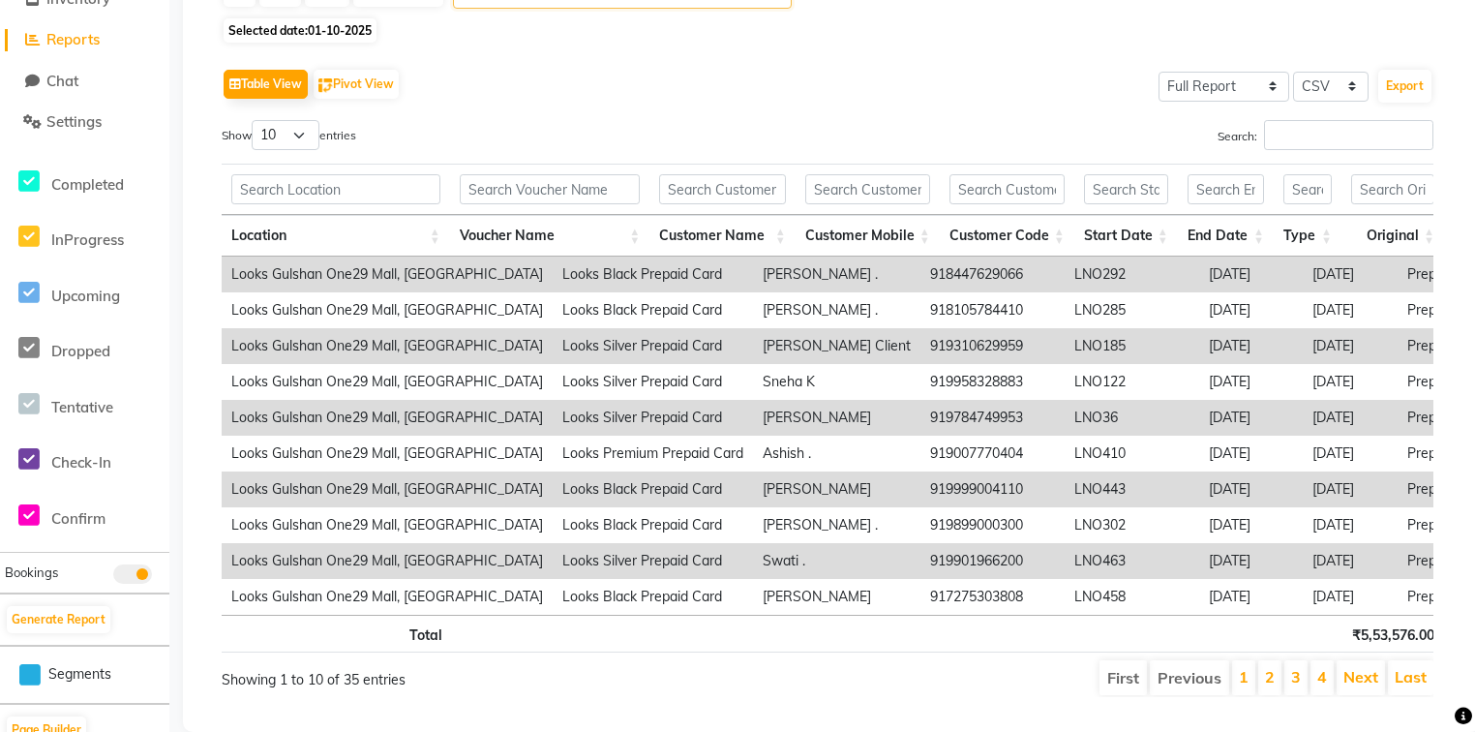
scroll to position [197, 0]
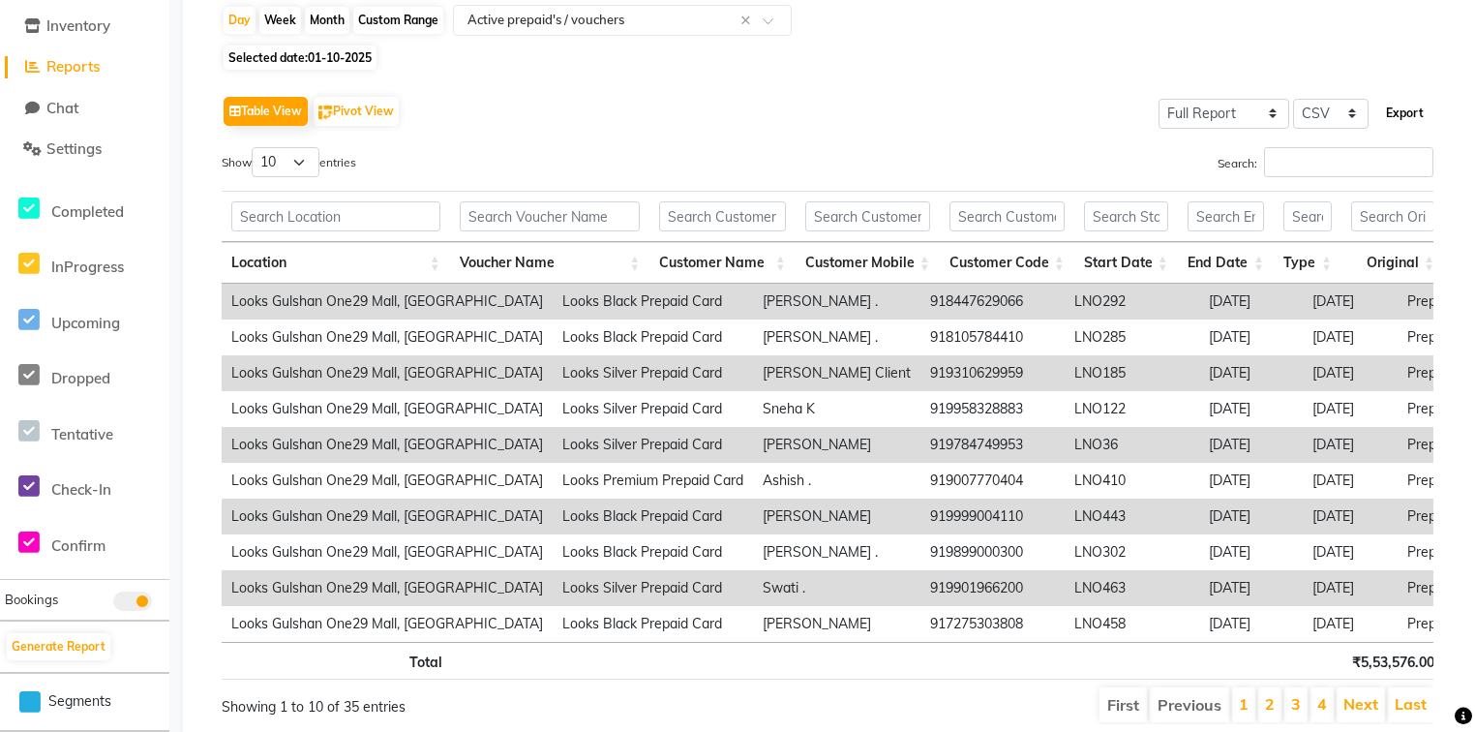
click at [1408, 112] on button "Export" at bounding box center [1405, 113] width 53 height 33
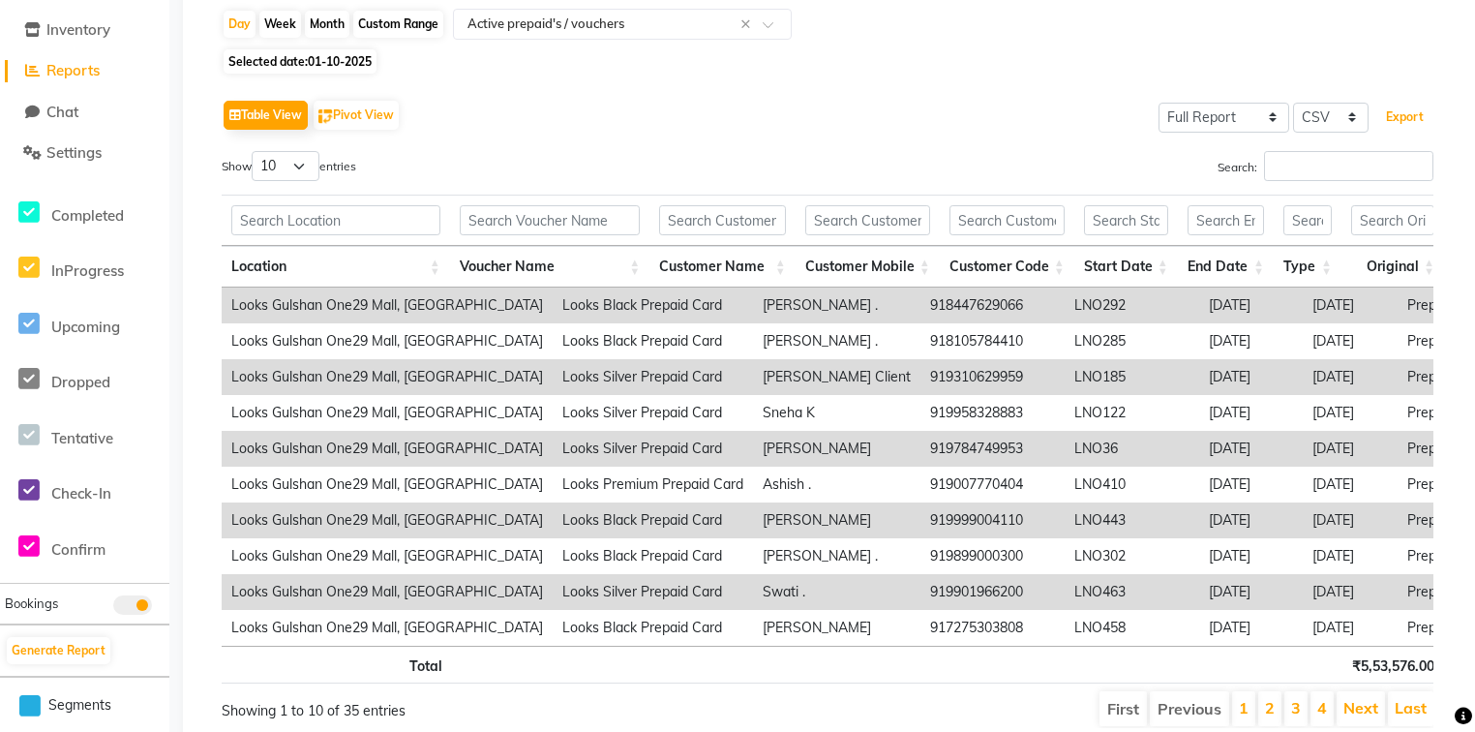
scroll to position [0, 0]
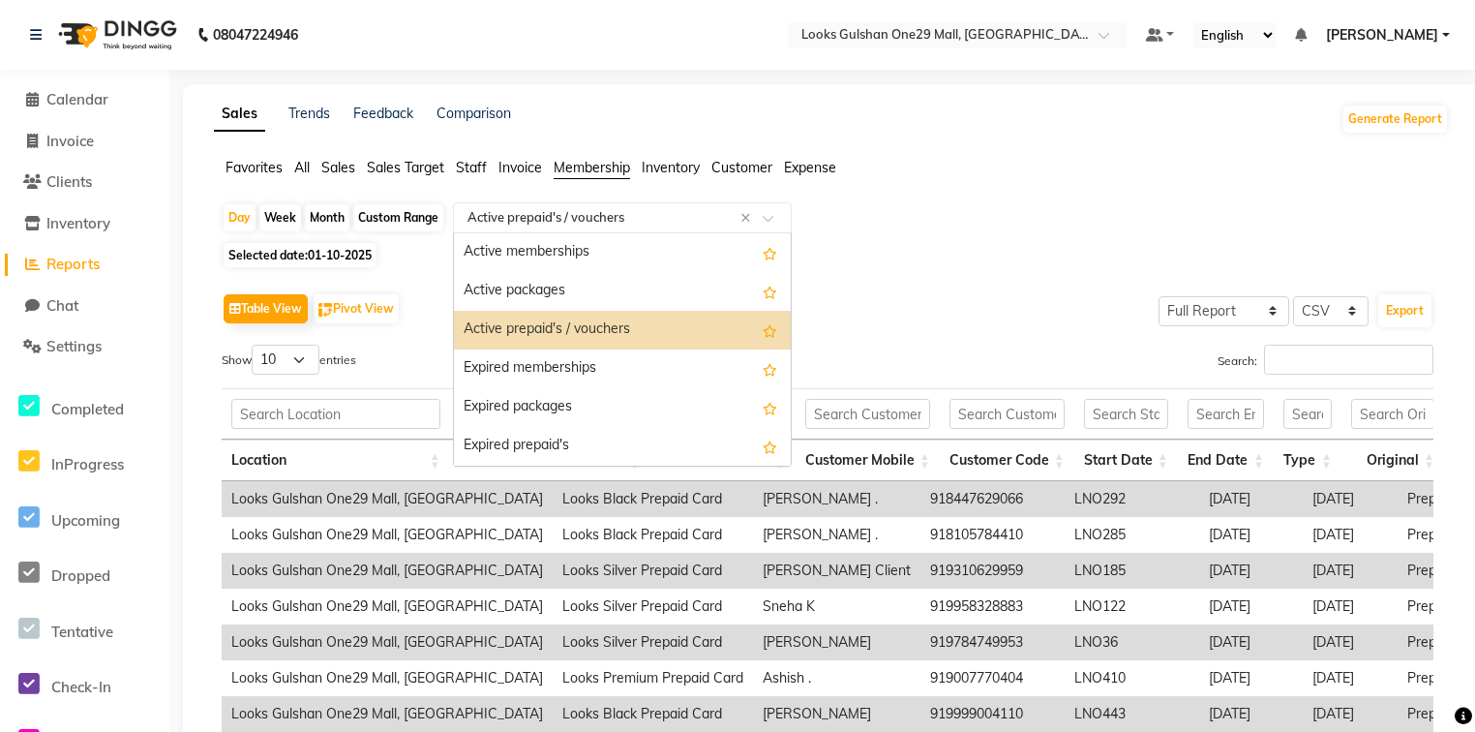
click at [576, 220] on input "text" at bounding box center [603, 217] width 279 height 19
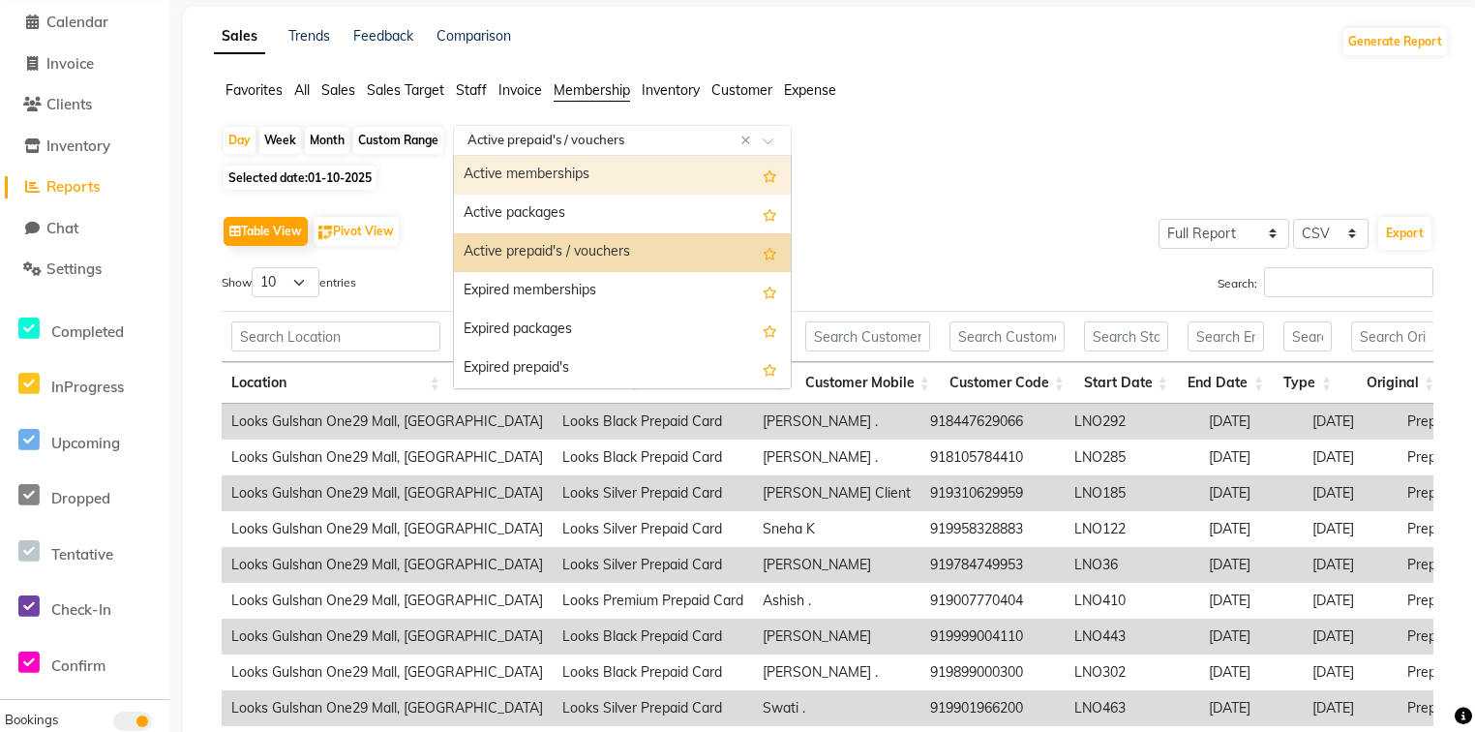
click at [487, 92] on span "Staff" at bounding box center [471, 89] width 31 height 17
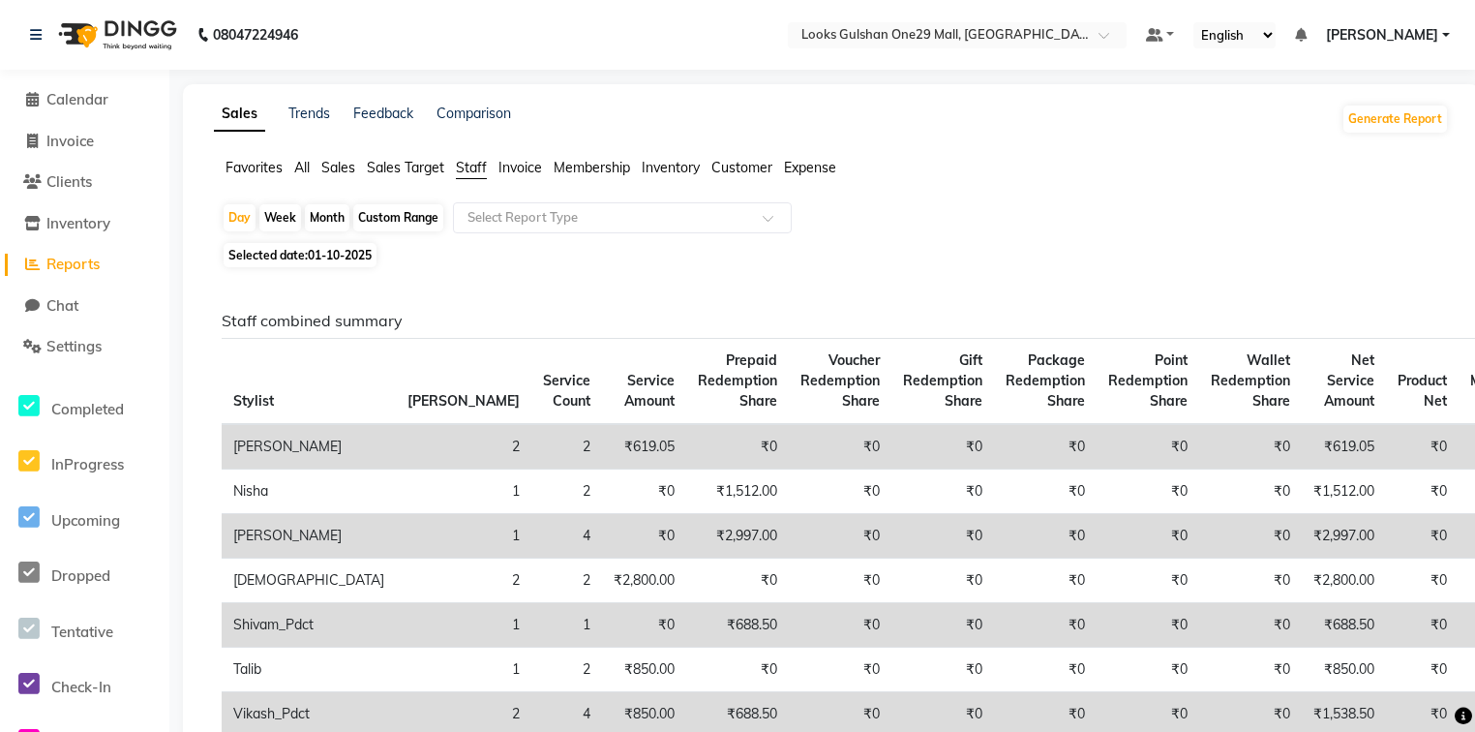
click at [479, 169] on span "Staff" at bounding box center [471, 167] width 31 height 17
click at [546, 208] on input "text" at bounding box center [603, 217] width 279 height 19
click at [603, 167] on span "Membership" at bounding box center [592, 167] width 76 height 17
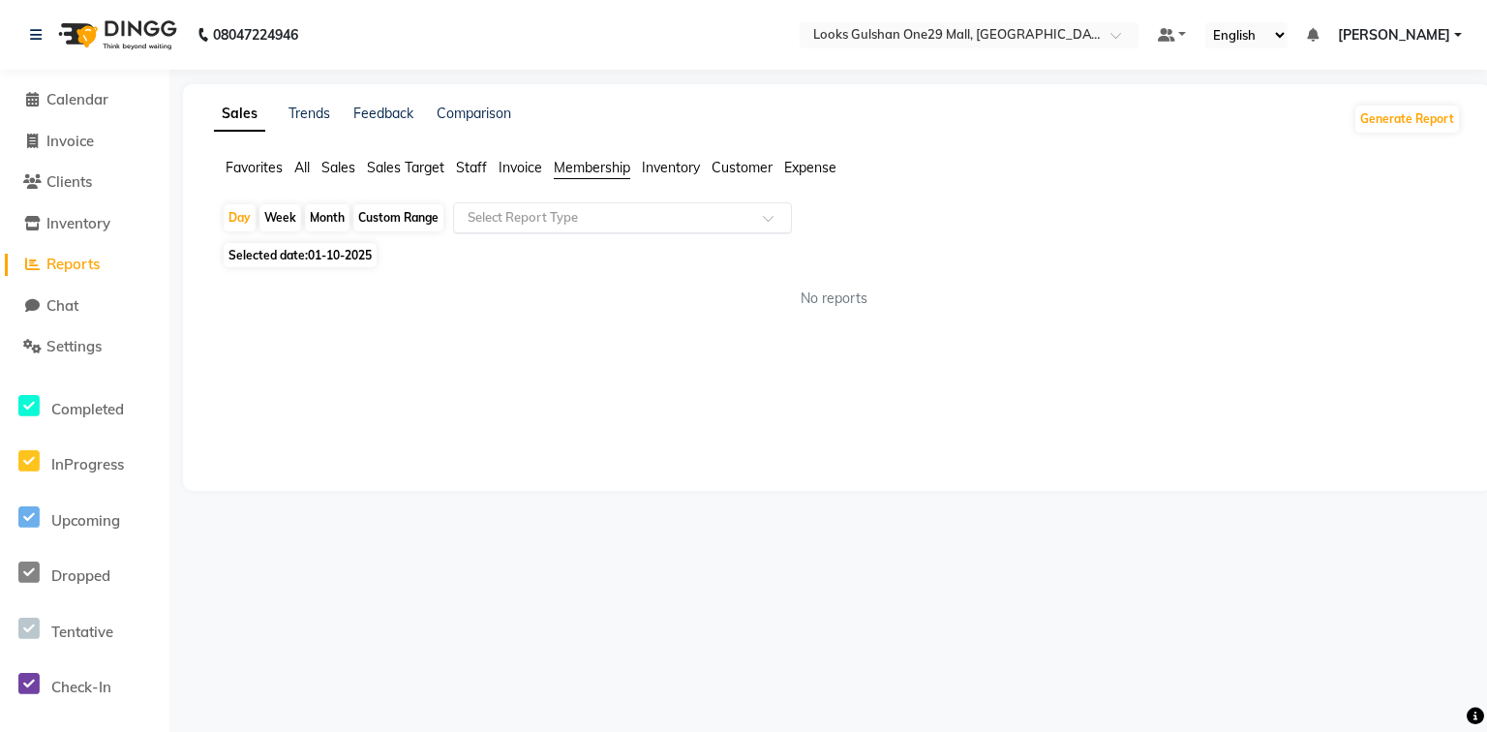
click at [583, 228] on div "Select Report Type" at bounding box center [622, 217] width 339 height 31
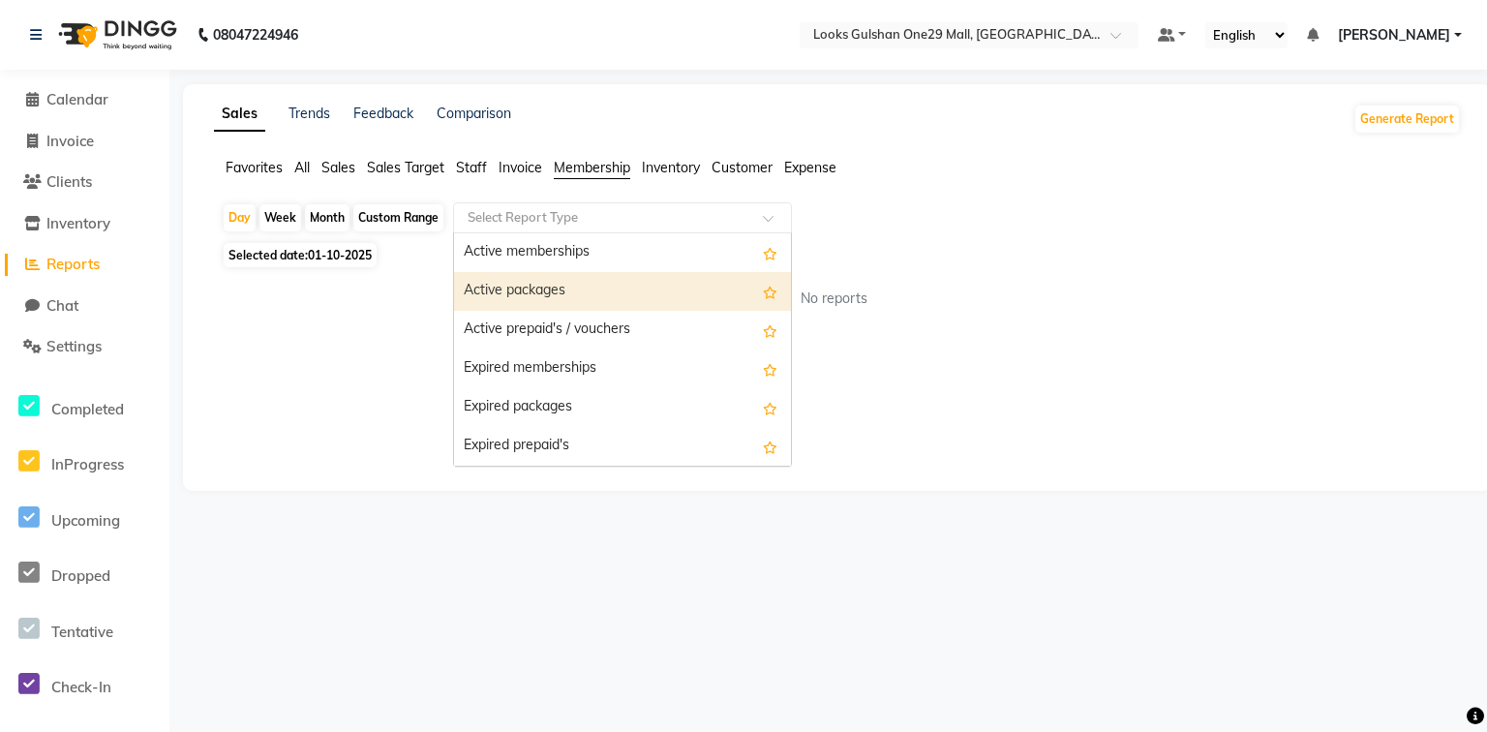
click at [398, 213] on div "Custom Range" at bounding box center [398, 217] width 90 height 27
select select "10"
select select "2025"
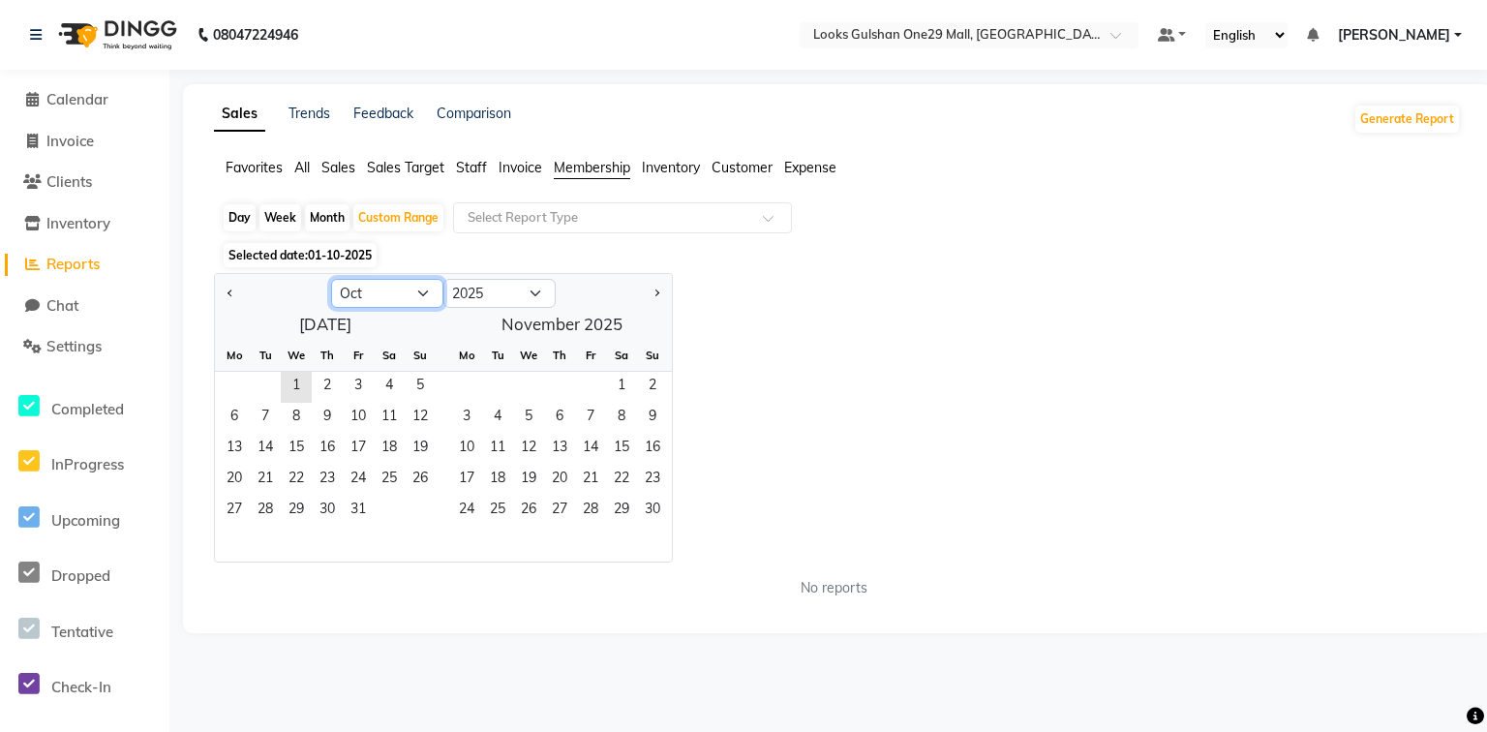
click at [391, 291] on select "Jan Feb Mar Apr May Jun [DATE] Aug Sep Oct Nov Dec" at bounding box center [387, 293] width 112 height 29
select select "9"
click at [331, 279] on select "Jan Feb Mar Apr May Jun [DATE] Aug Sep Oct Nov Dec" at bounding box center [387, 293] width 112 height 29
click at [240, 382] on span "1" at bounding box center [234, 387] width 31 height 31
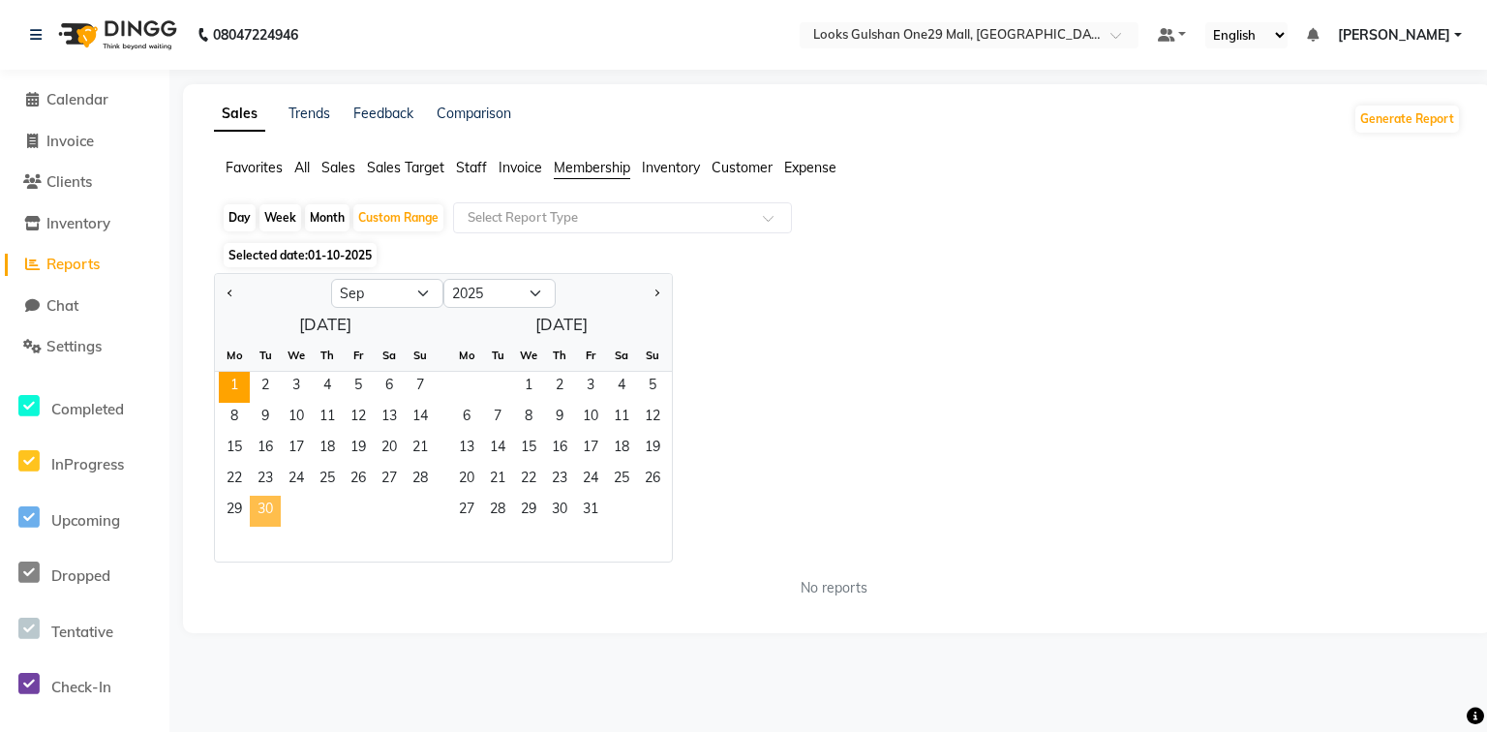
click at [259, 511] on span "30" at bounding box center [265, 511] width 31 height 31
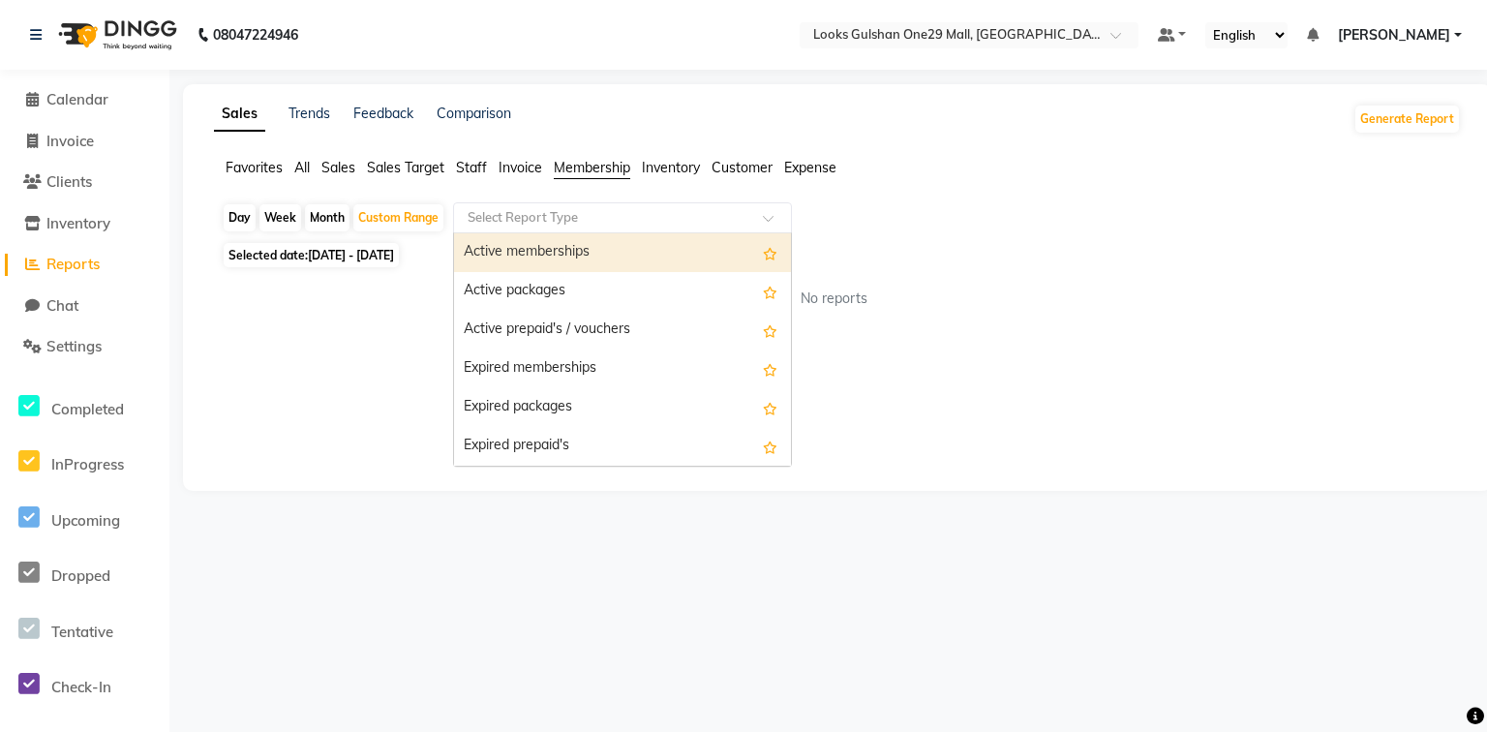
click at [573, 225] on input "text" at bounding box center [603, 217] width 279 height 19
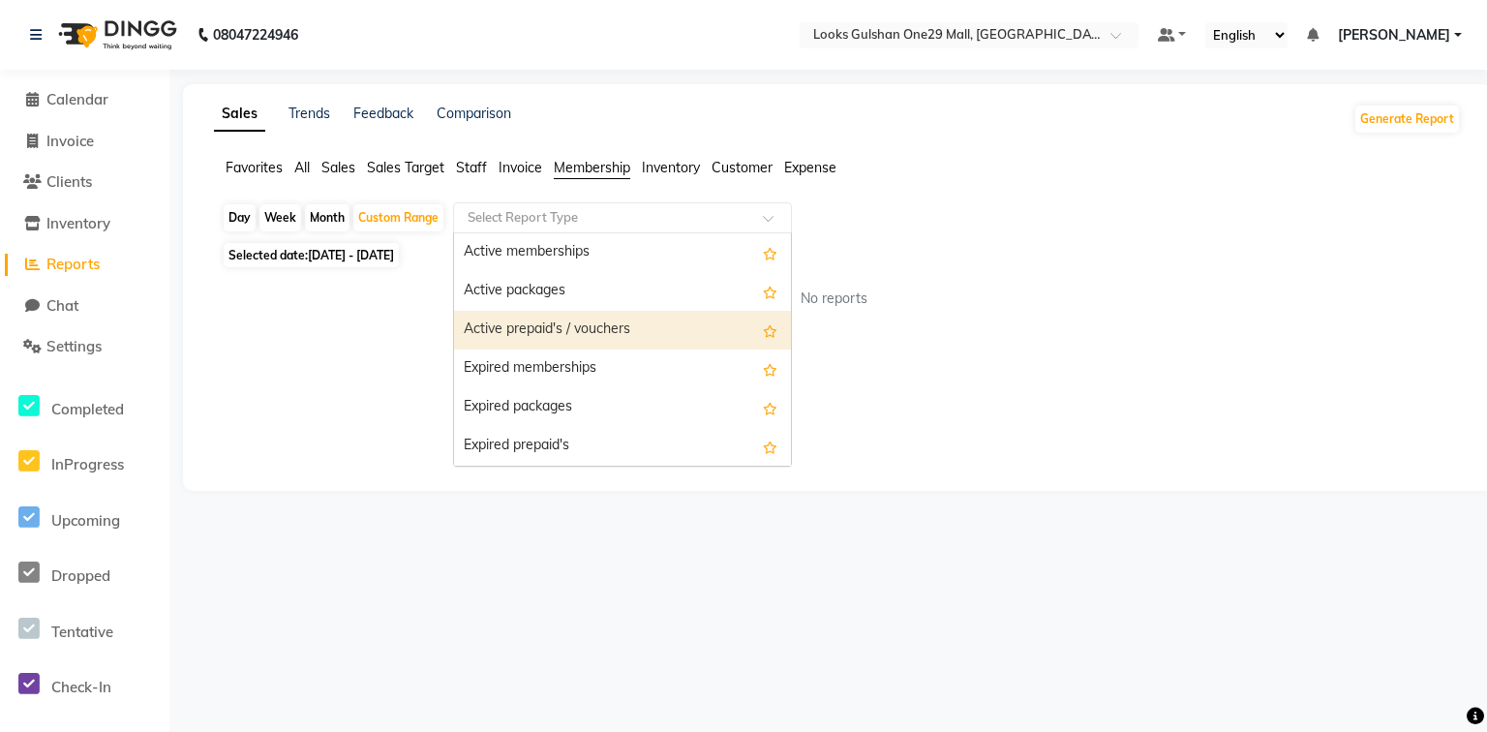
click at [604, 337] on div "Active prepaid's / vouchers" at bounding box center [622, 330] width 337 height 39
select select "full_report"
select select "csv"
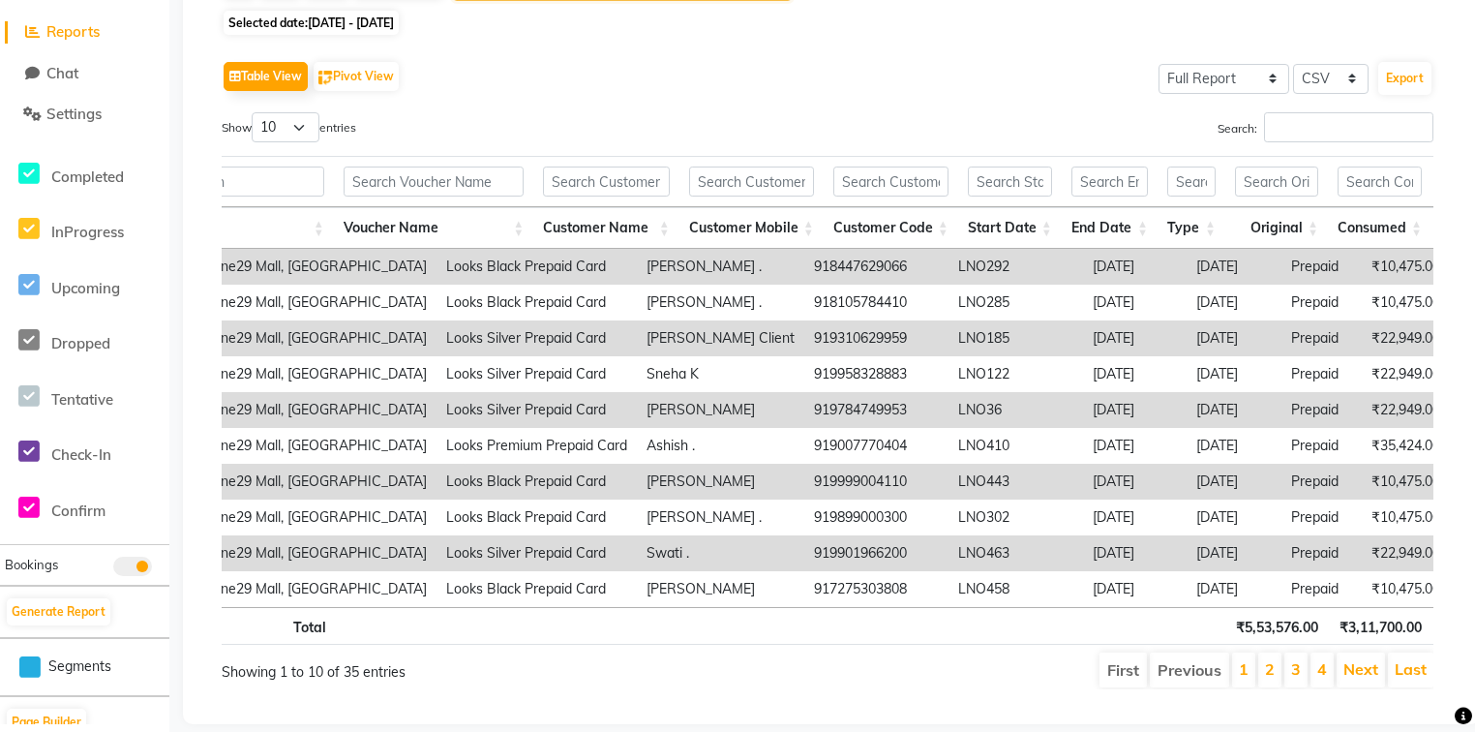
scroll to position [0, 115]
click at [1278, 682] on li "2" at bounding box center [1269, 669] width 23 height 35
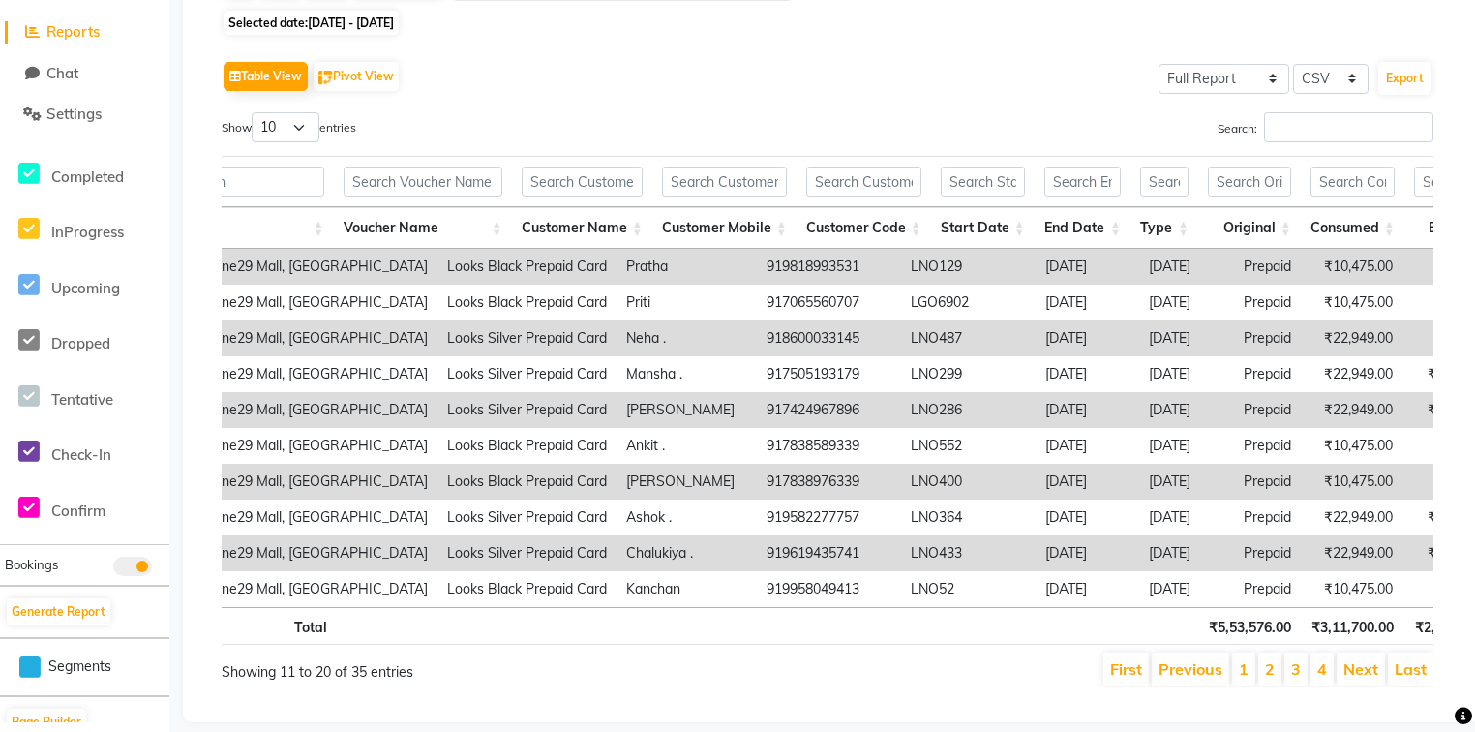
scroll to position [0, 186]
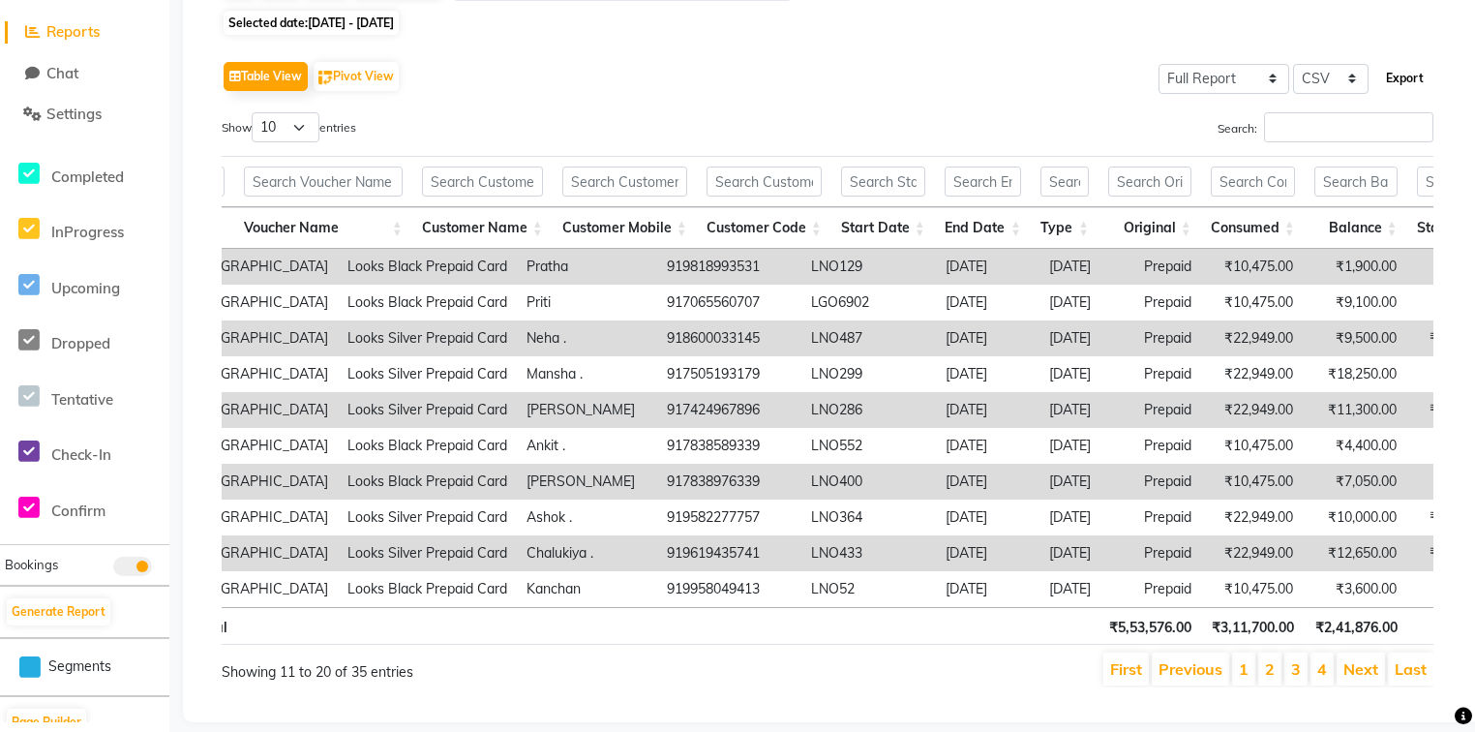
click at [1406, 76] on button "Export" at bounding box center [1405, 78] width 53 height 33
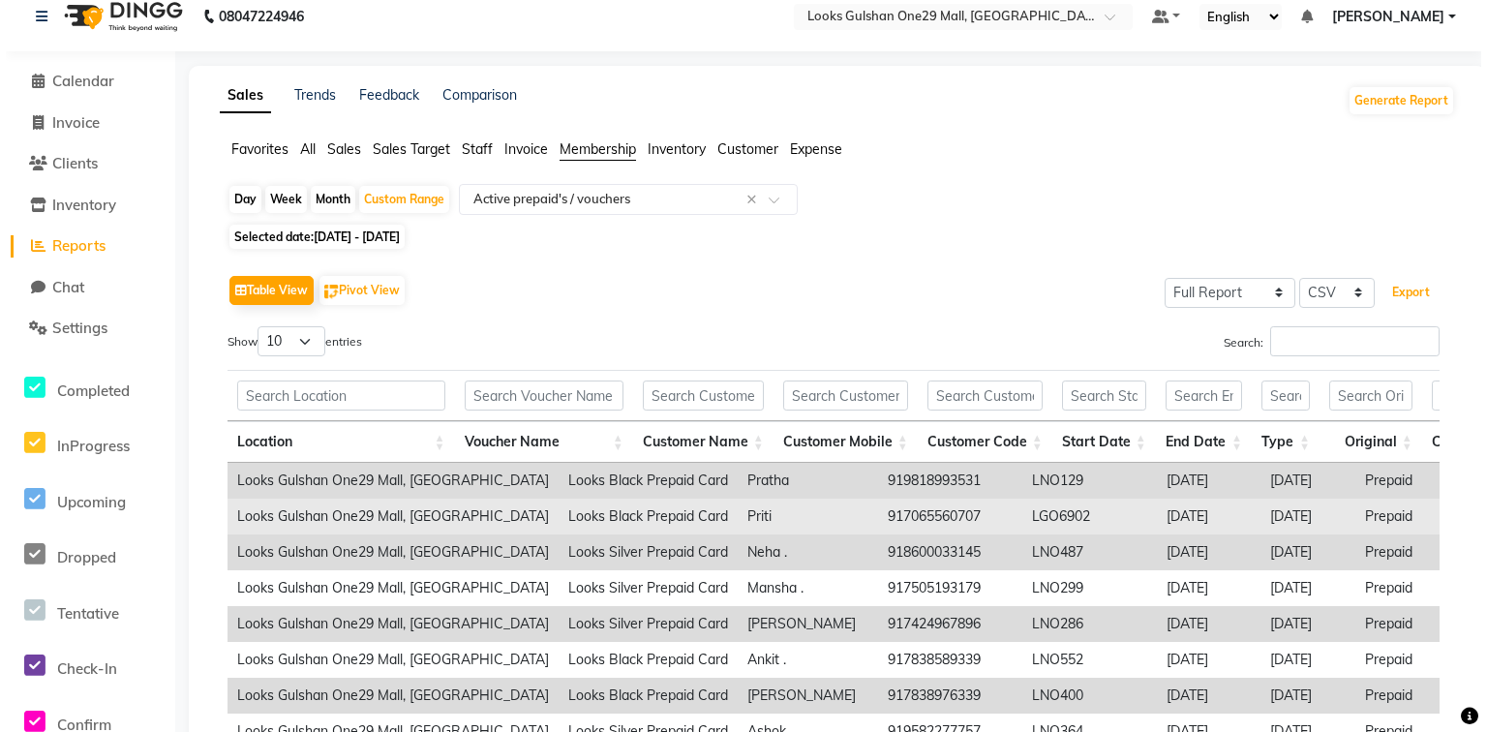
scroll to position [0, 0]
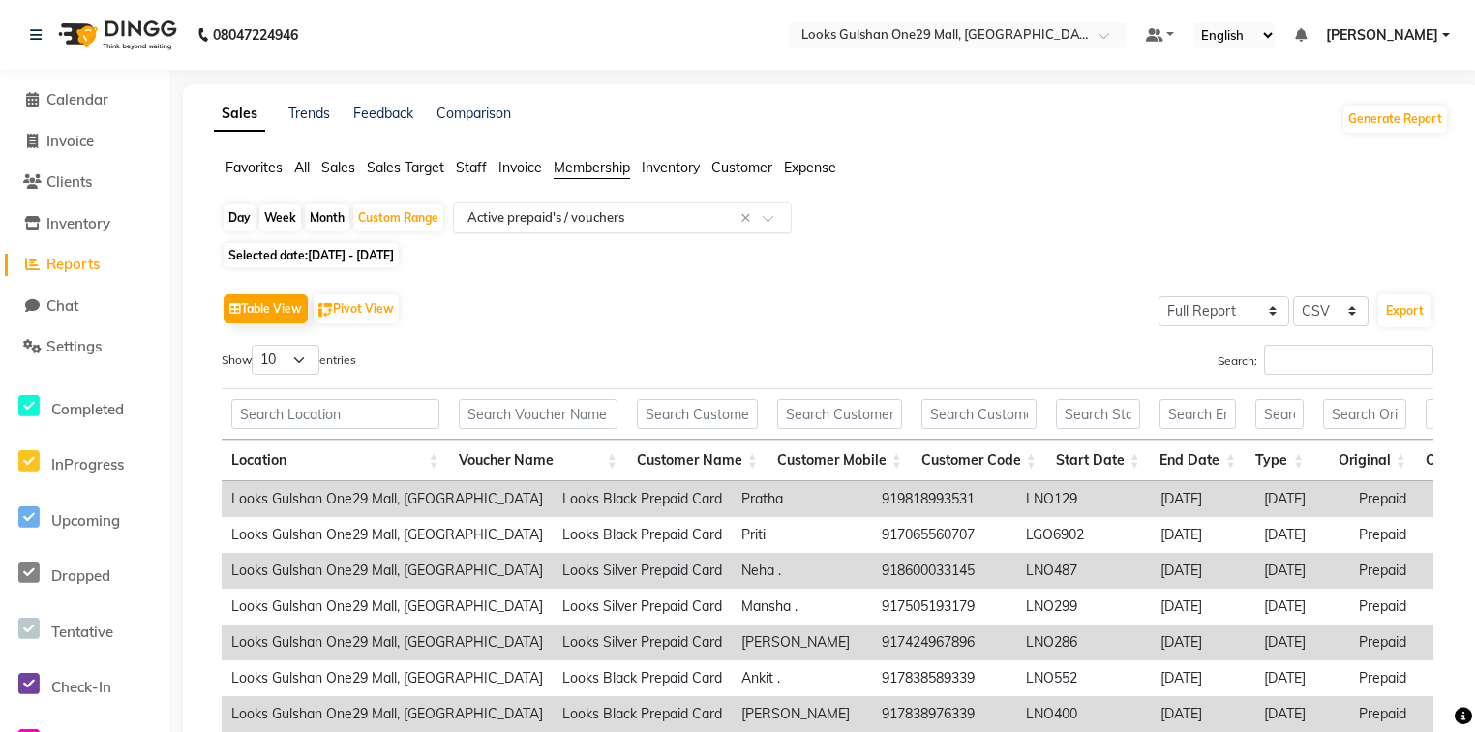
click at [561, 216] on input "text" at bounding box center [603, 217] width 279 height 19
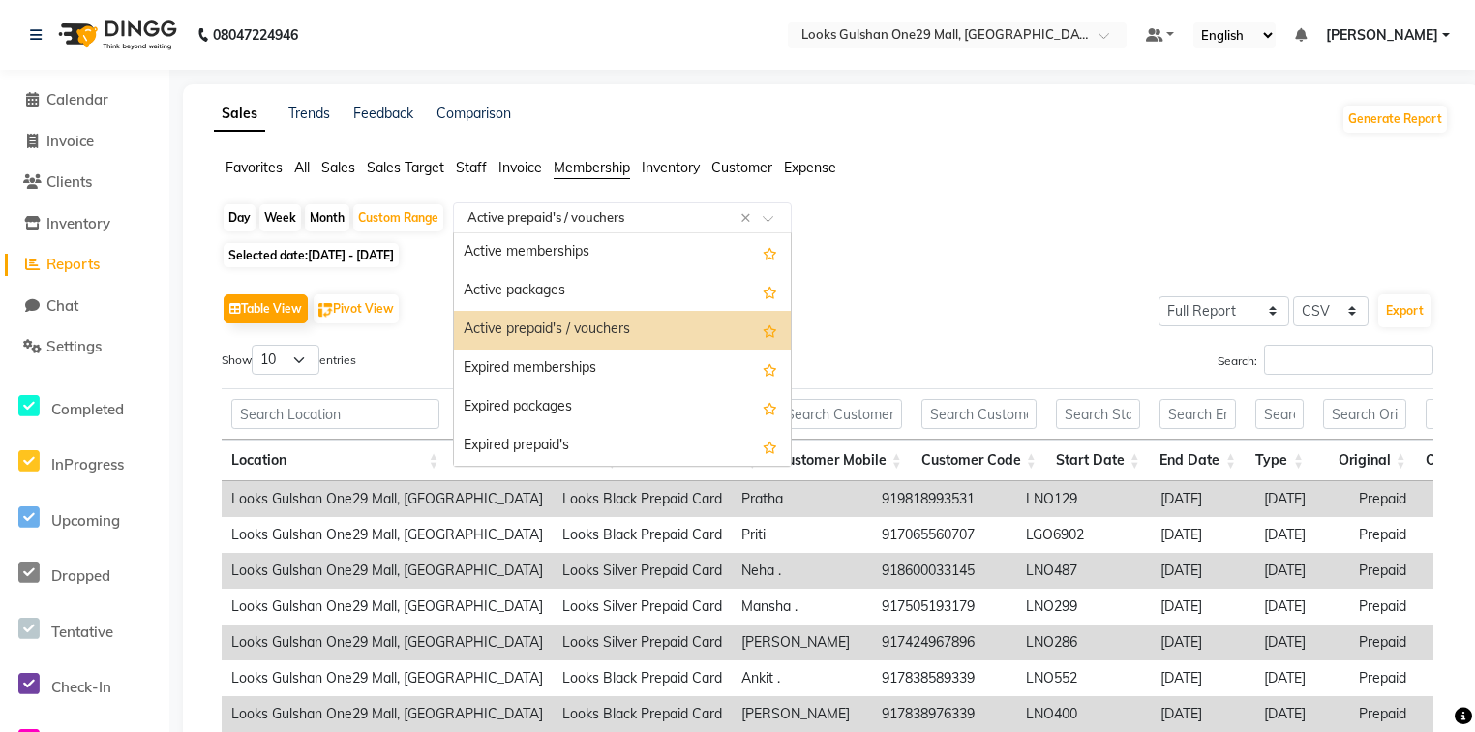
click at [509, 167] on span "Invoice" at bounding box center [521, 167] width 44 height 17
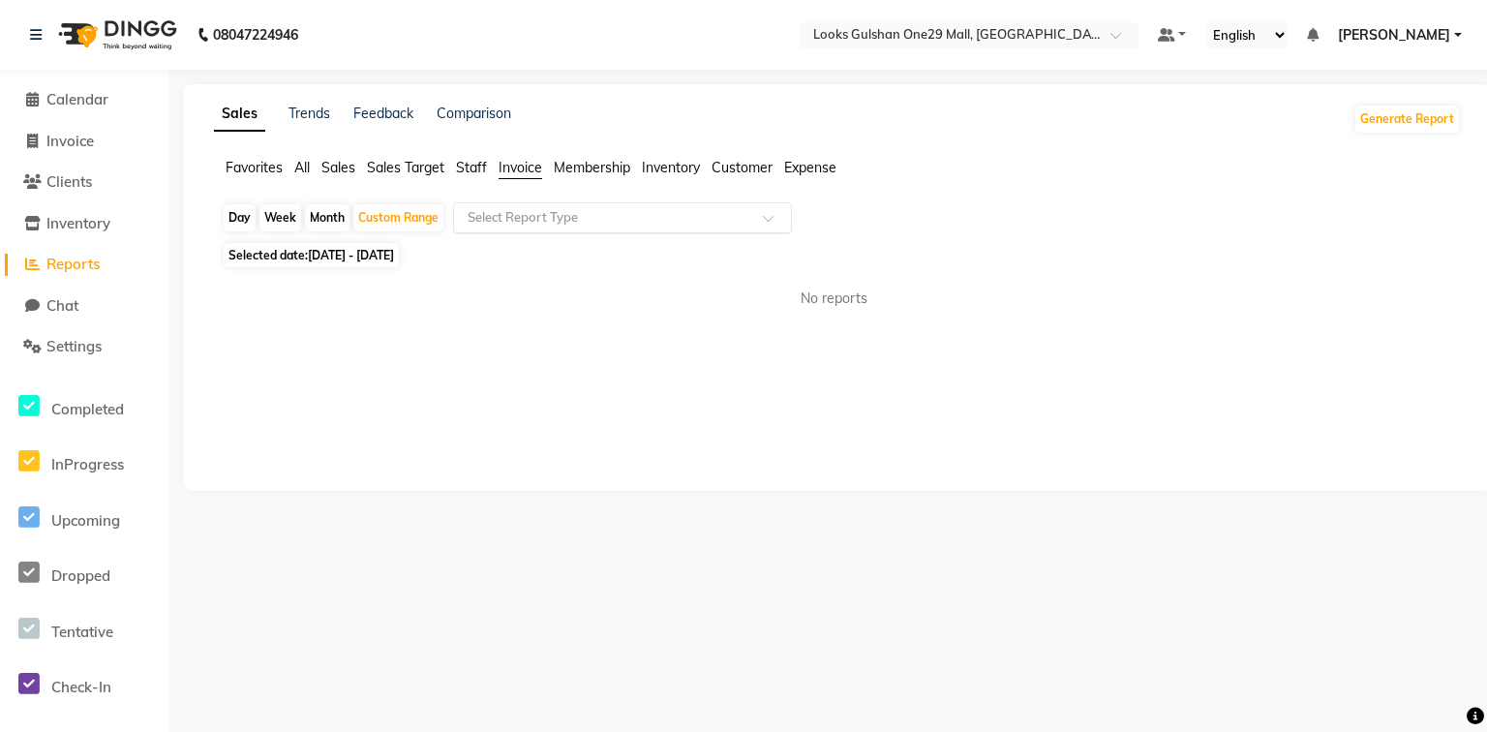
click at [542, 224] on input "text" at bounding box center [603, 217] width 279 height 19
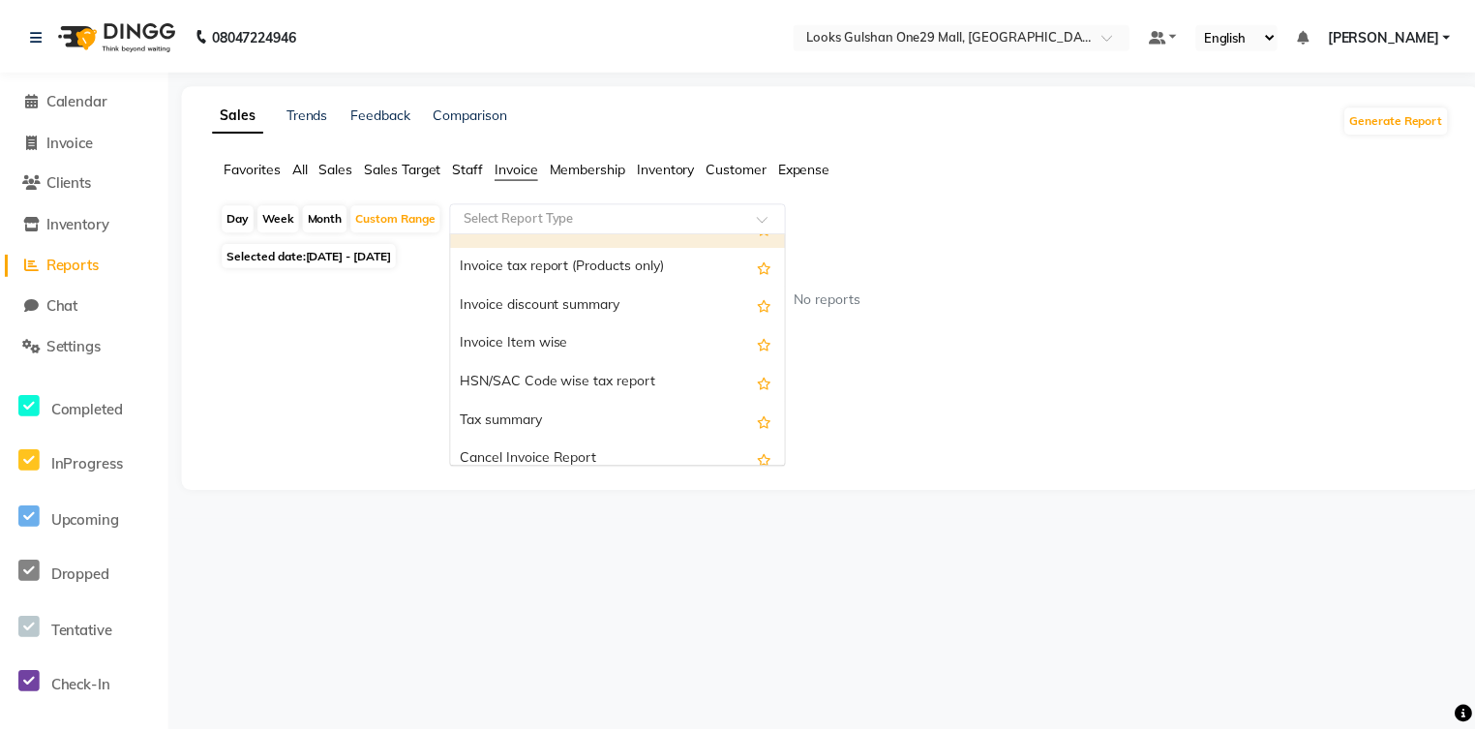
scroll to position [155, 0]
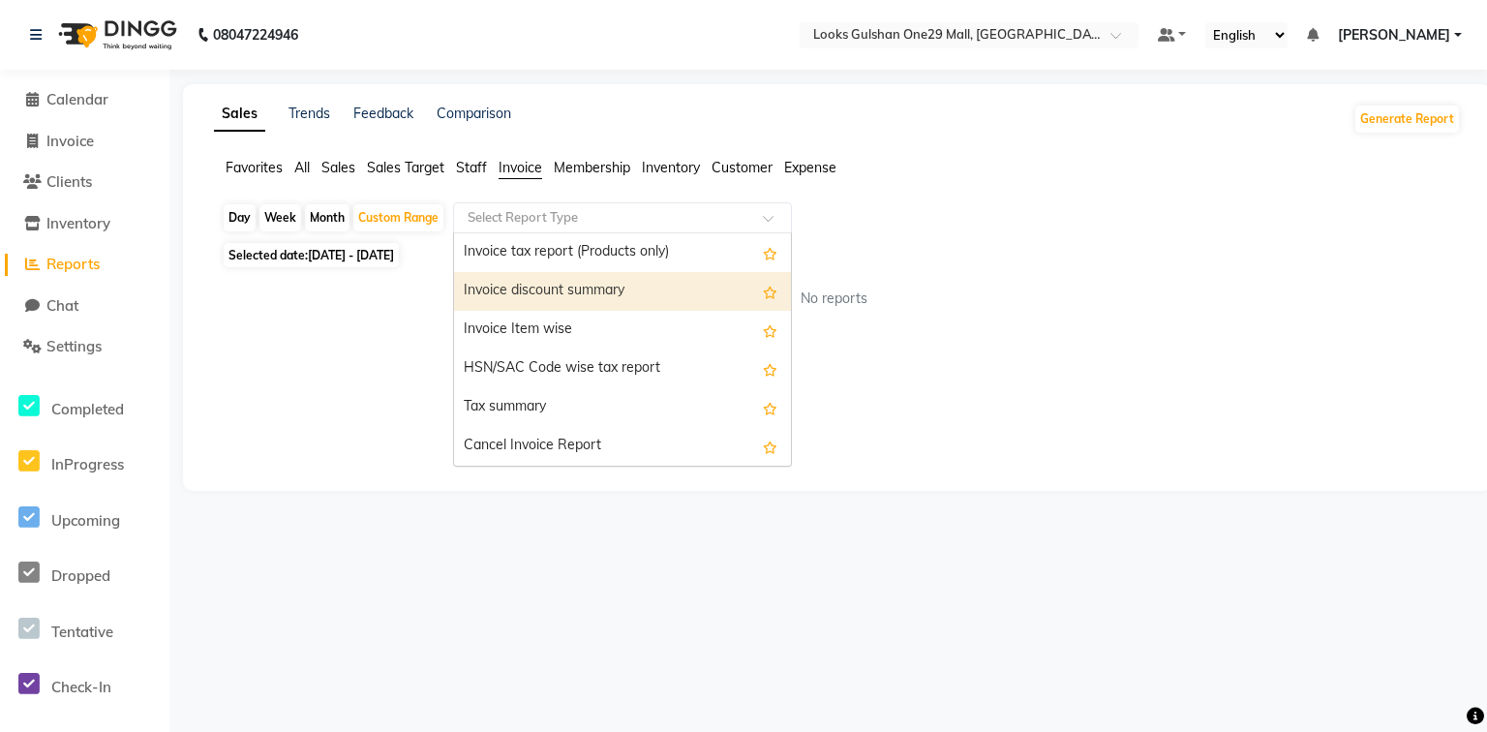
click at [466, 166] on span "Staff" at bounding box center [471, 167] width 31 height 17
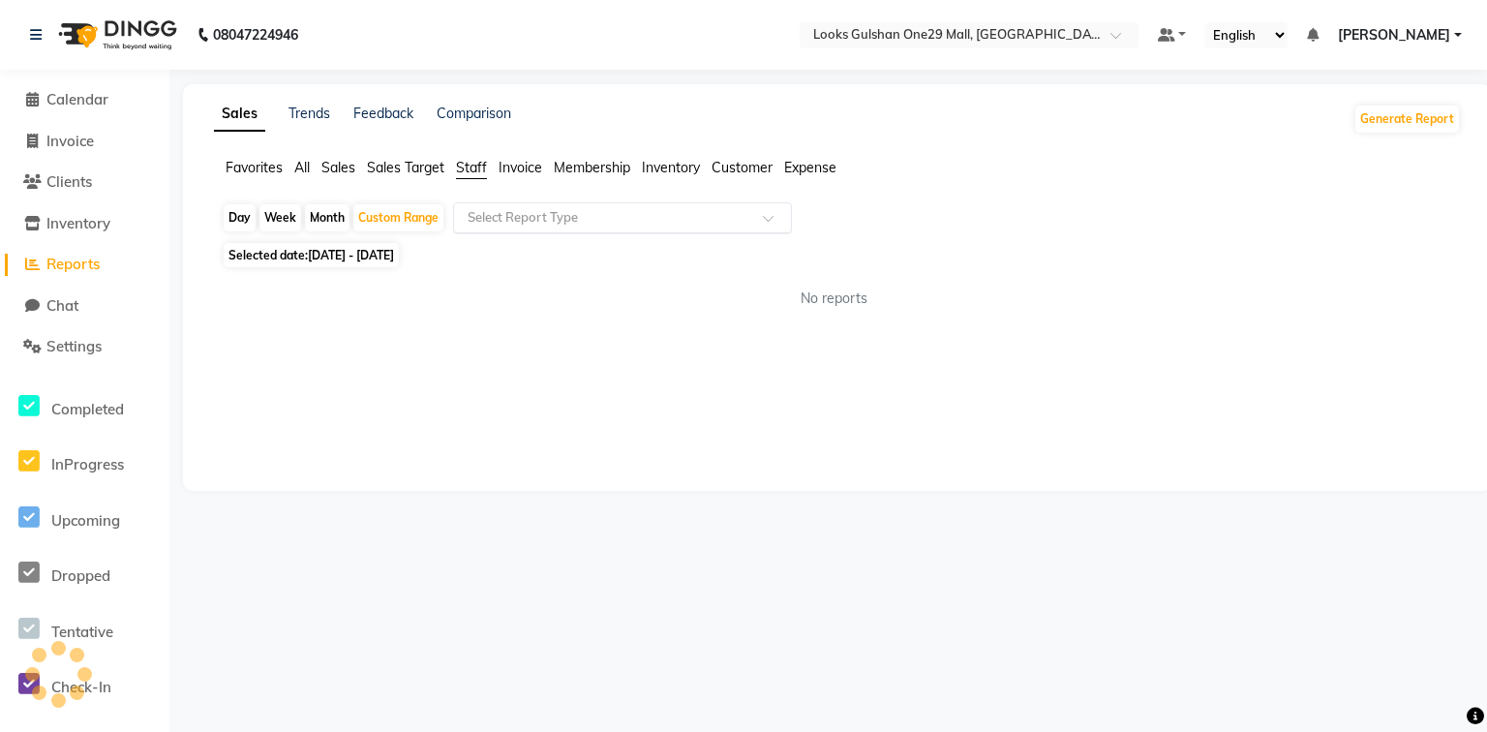
click at [542, 221] on input "text" at bounding box center [603, 217] width 279 height 19
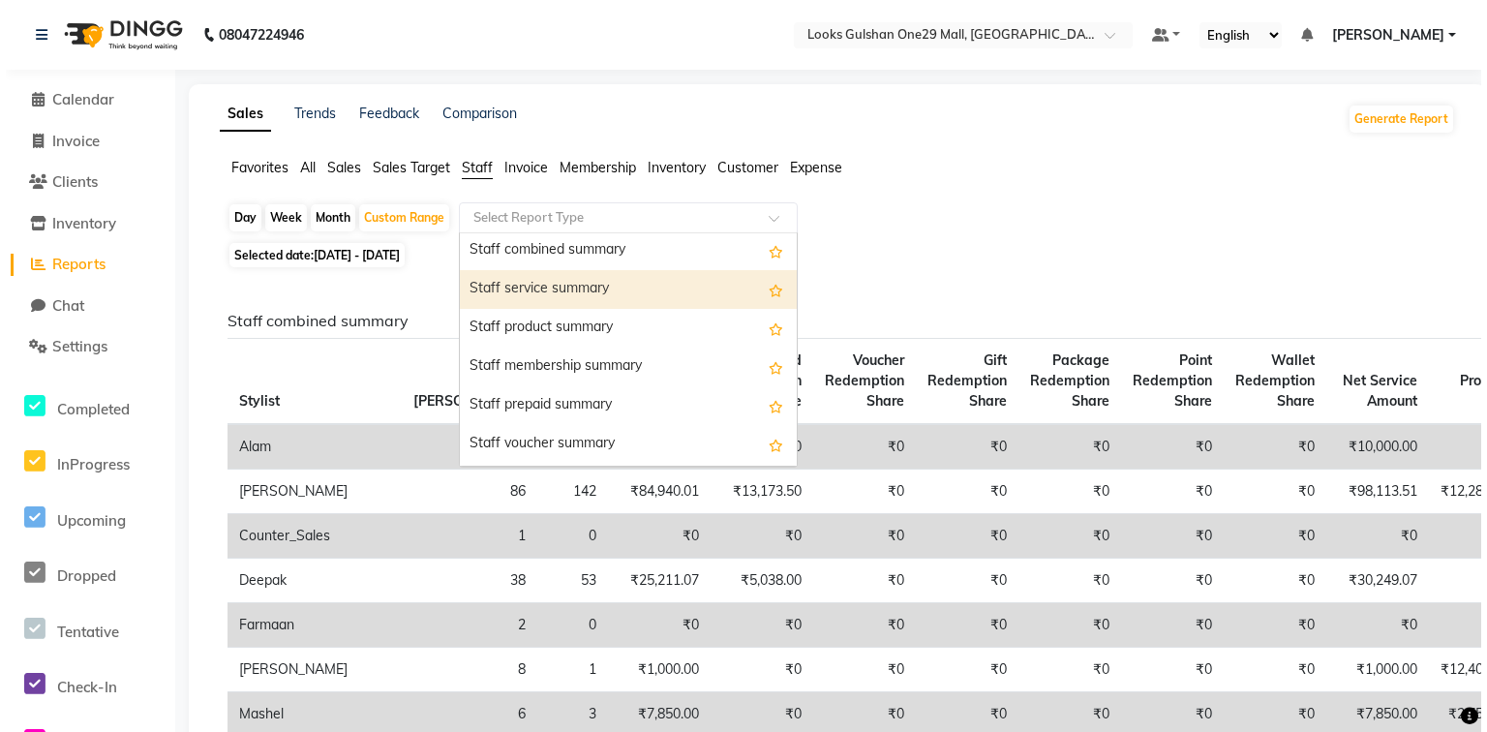
scroll to position [465, 0]
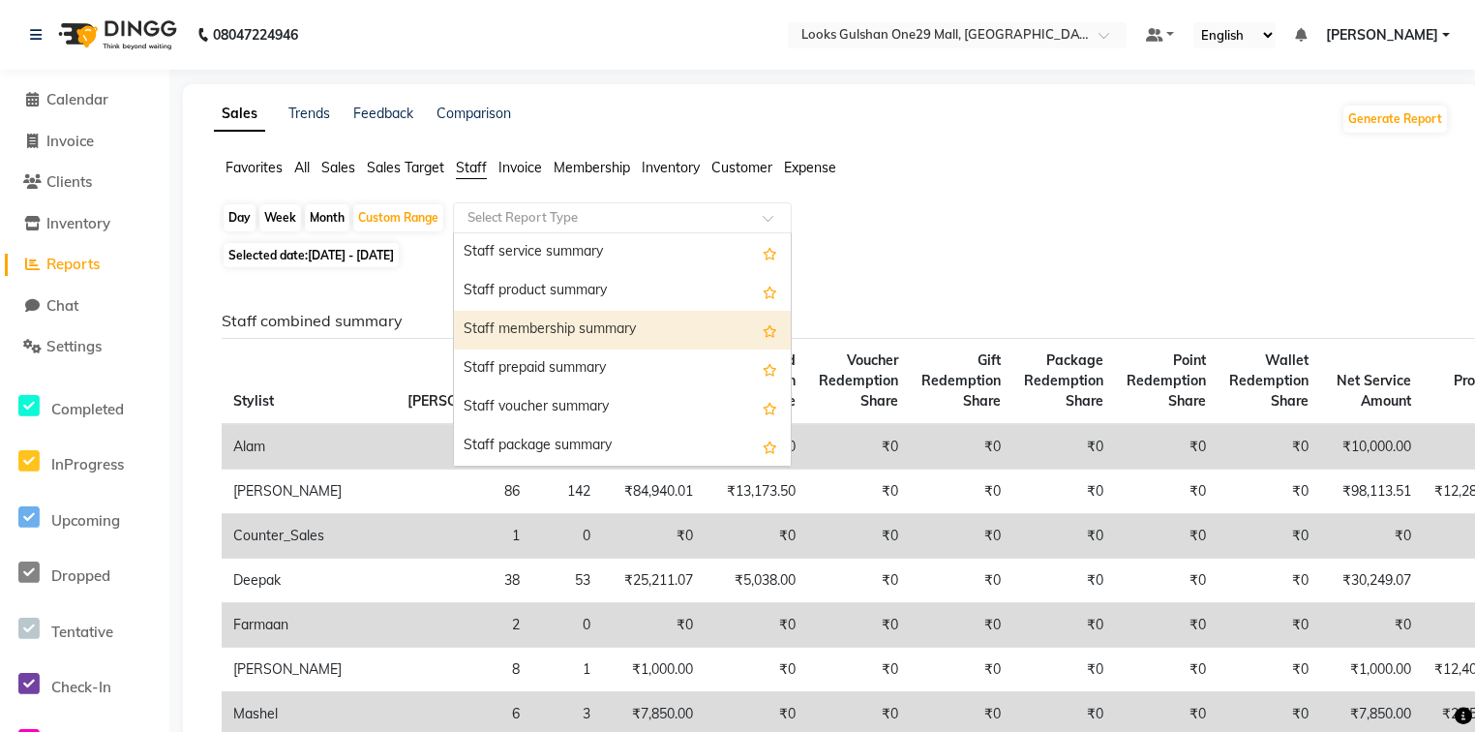
click at [616, 336] on div "Staff membership summary" at bounding box center [622, 330] width 337 height 39
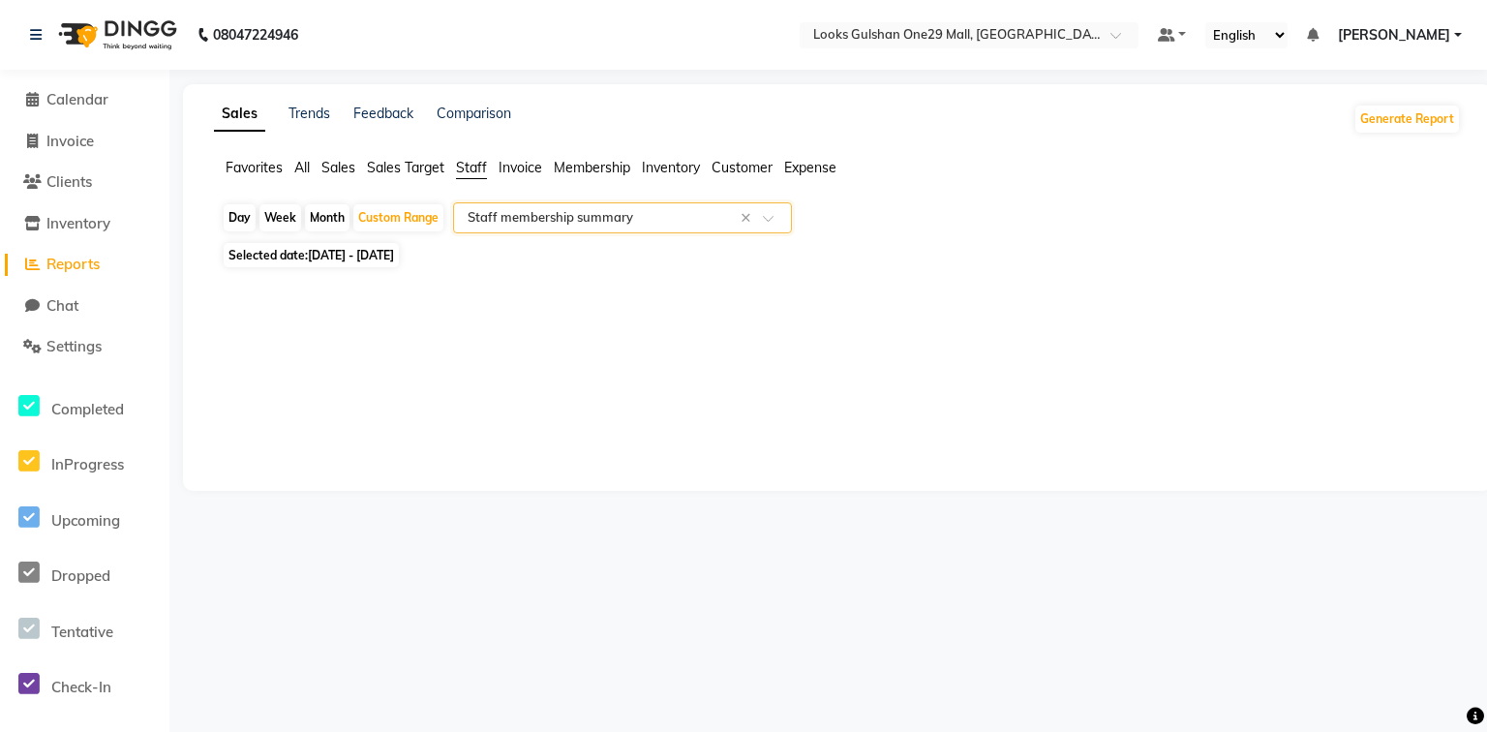
click at [615, 217] on input "text" at bounding box center [603, 217] width 279 height 19
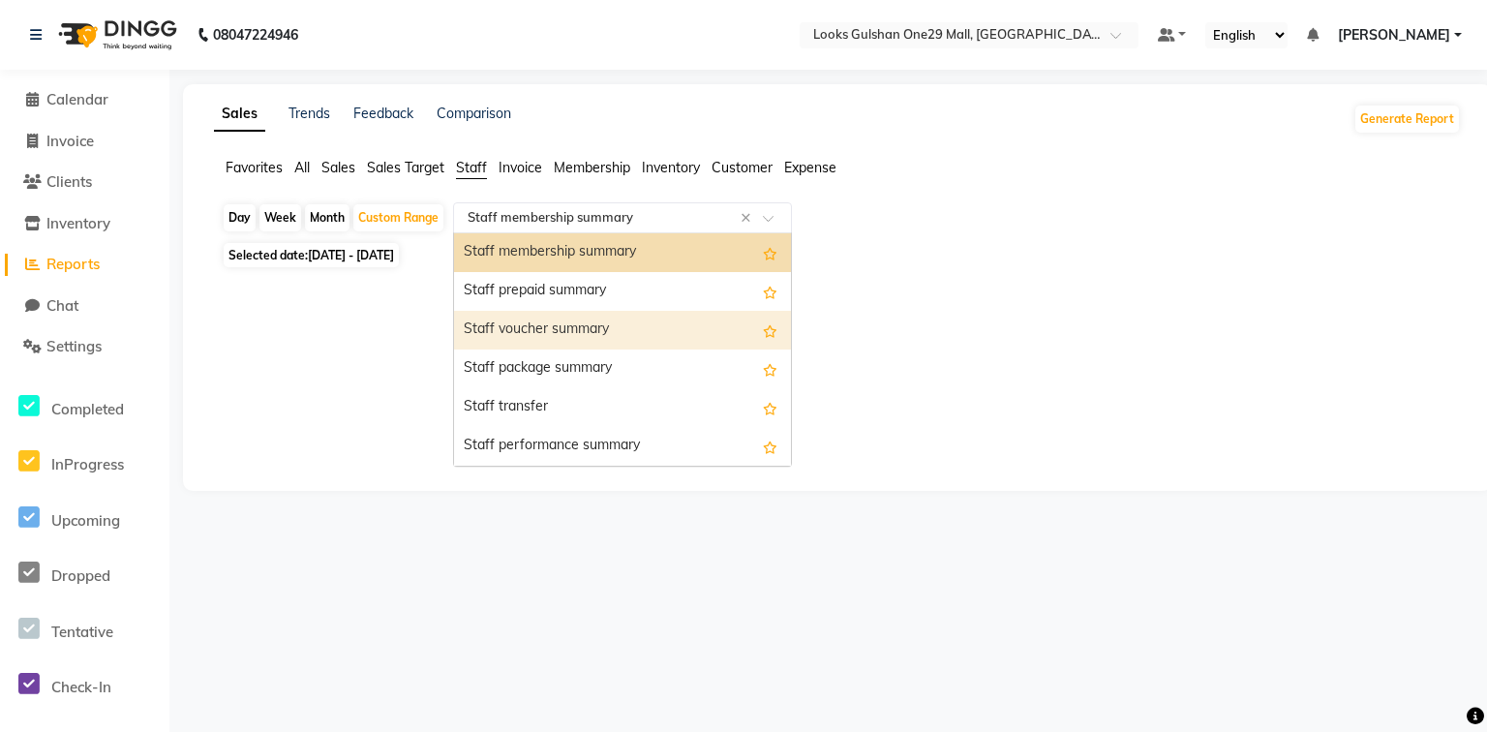
scroll to position [620, 0]
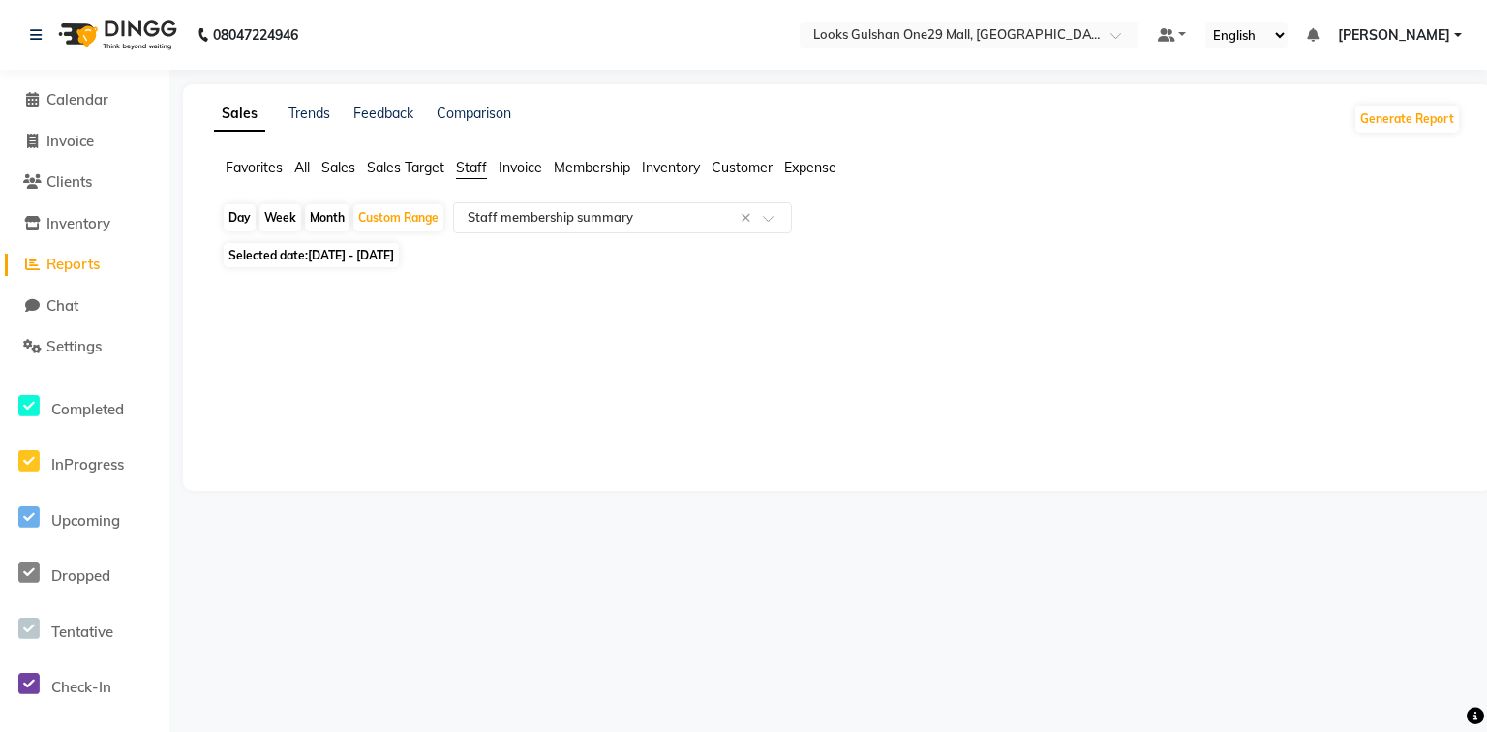
click at [864, 321] on div "Sales Trends Feedback Comparison Generate Report Favorites All Sales Sales Targ…" at bounding box center [837, 287] width 1309 height 407
click at [61, 139] on span "Invoice" at bounding box center [69, 141] width 47 height 18
select select "service"
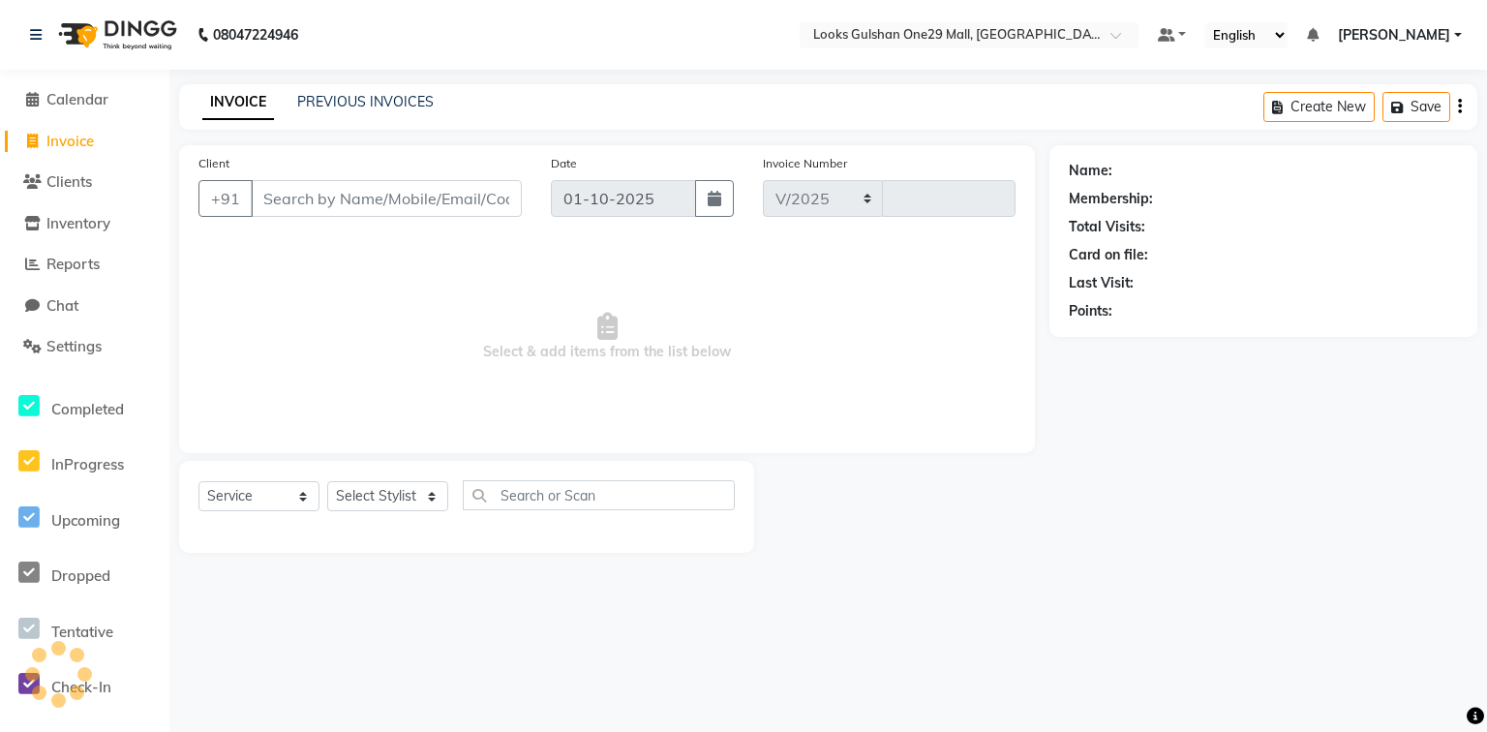
select select "8337"
type input "1653"
